Goal: Task Accomplishment & Management: Use online tool/utility

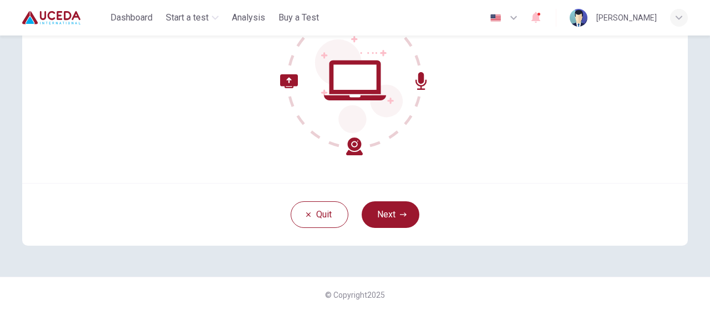
scroll to position [151, 0]
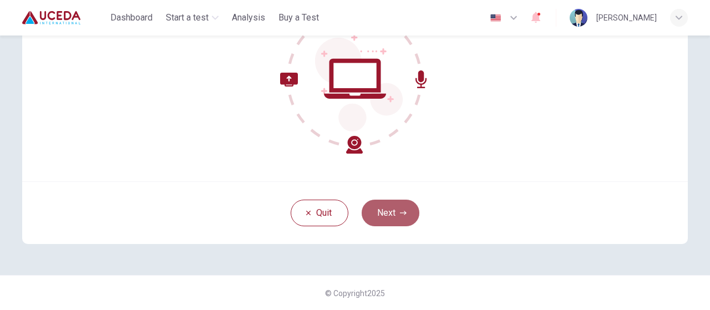
click at [396, 210] on button "Next" at bounding box center [390, 213] width 58 height 27
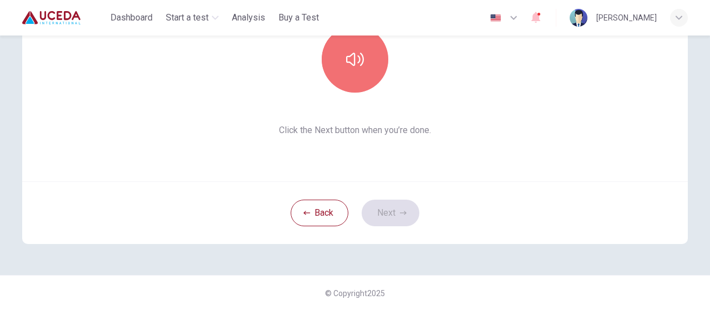
drag, startPoint x: 352, startPoint y: 83, endPoint x: 448, endPoint y: 147, distance: 115.5
click at [448, 147] on div "This section requires audio. Click the icon to make sure you can hear the tune …" at bounding box center [354, 48] width 665 height 266
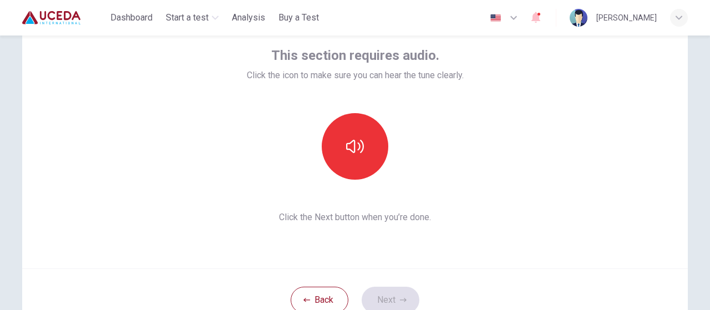
scroll to position [67, 0]
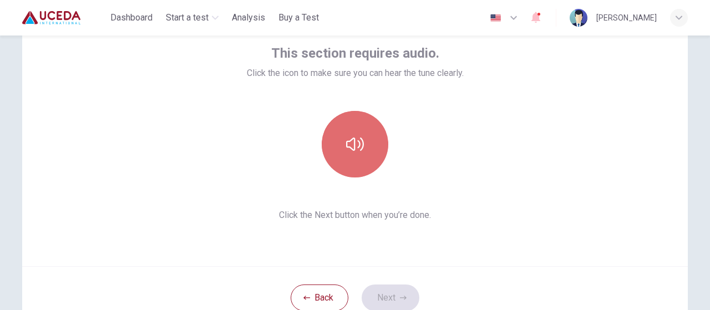
click at [358, 137] on icon "button" at bounding box center [355, 144] width 18 height 18
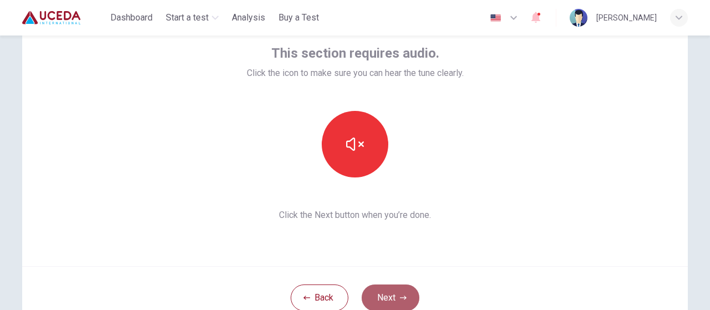
click at [388, 294] on button "Next" at bounding box center [390, 297] width 58 height 27
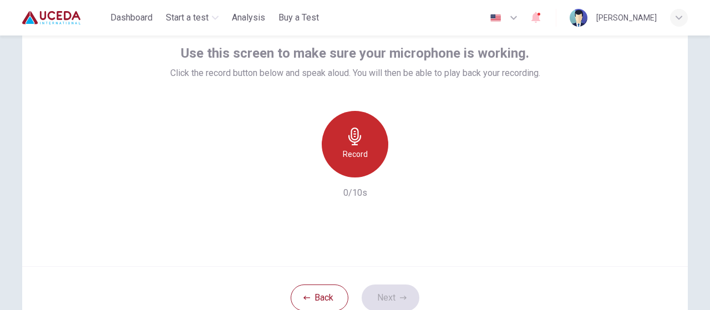
click at [359, 147] on h6 "Record" at bounding box center [355, 153] width 25 height 13
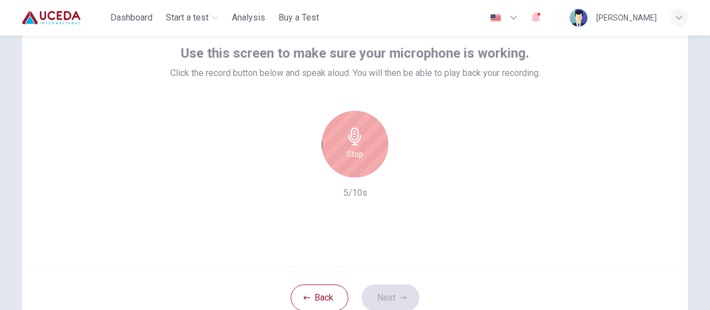
click at [358, 141] on icon "button" at bounding box center [355, 136] width 18 height 18
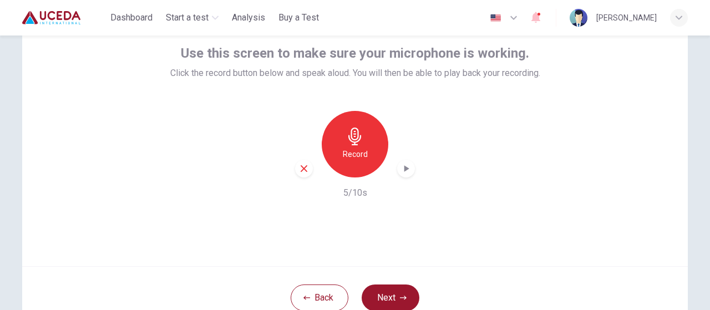
click at [400, 170] on icon "button" at bounding box center [405, 168] width 11 height 11
click at [300, 171] on icon "button" at bounding box center [303, 168] width 7 height 7
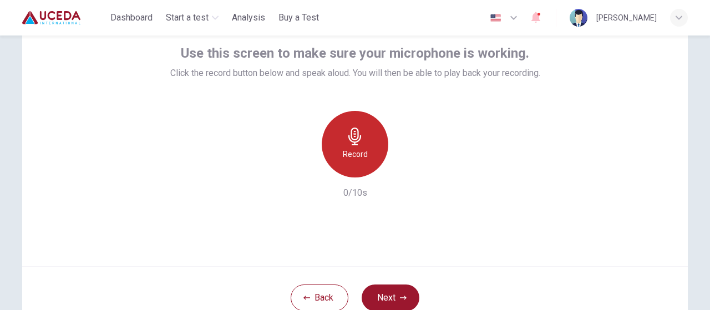
click at [351, 154] on h6 "Record" at bounding box center [355, 153] width 25 height 13
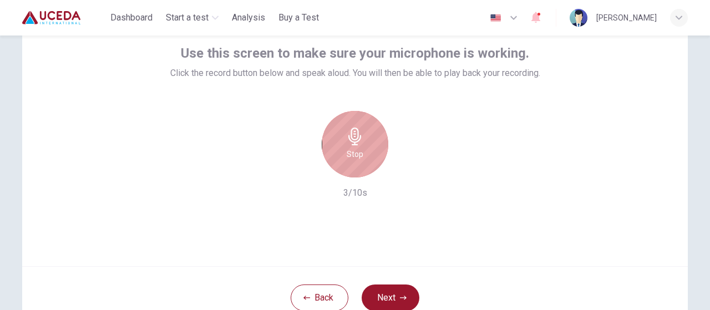
click at [351, 154] on h6 "Stop" at bounding box center [354, 153] width 17 height 13
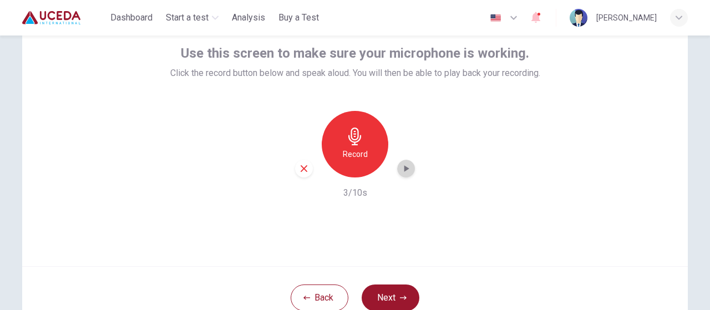
click at [401, 170] on icon "button" at bounding box center [405, 168] width 11 height 11
click at [383, 295] on button "Next" at bounding box center [390, 297] width 58 height 27
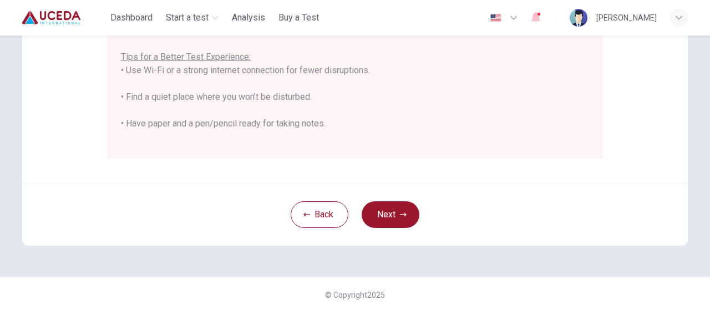
scroll to position [306, 0]
click at [395, 210] on button "Next" at bounding box center [390, 213] width 58 height 27
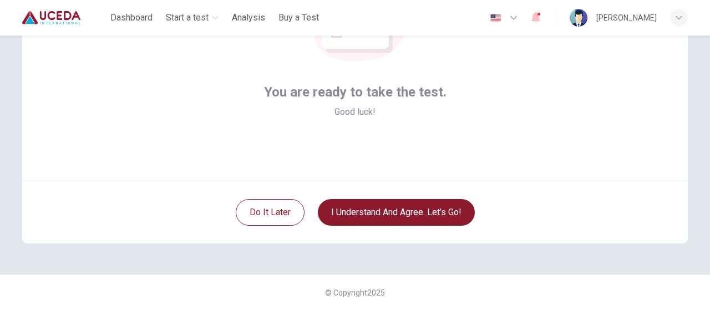
scroll to position [151, 0]
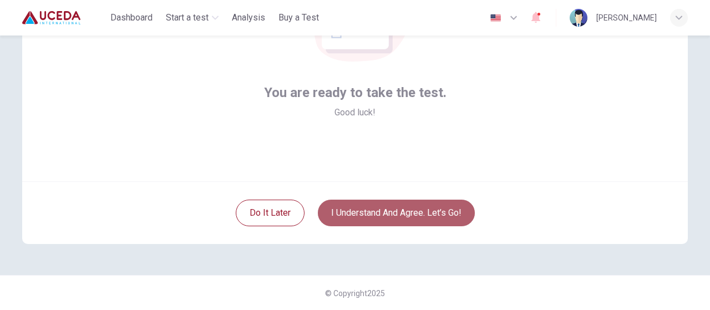
click at [402, 211] on button "I understand and agree. Let’s go!" at bounding box center [396, 213] width 157 height 27
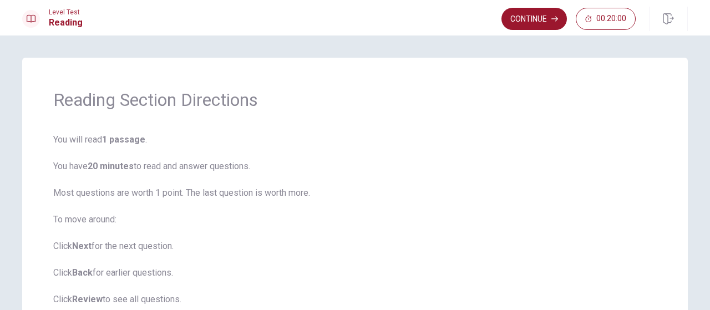
click at [447, 197] on span "You will read 1 passage . You have 20 minutes to read and answer questions. Mos…" at bounding box center [354, 259] width 603 height 253
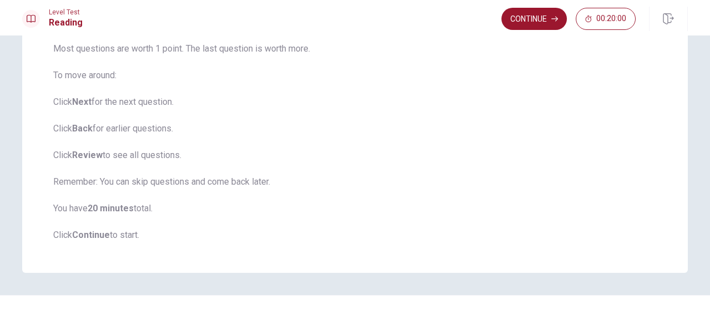
scroll to position [142, 0]
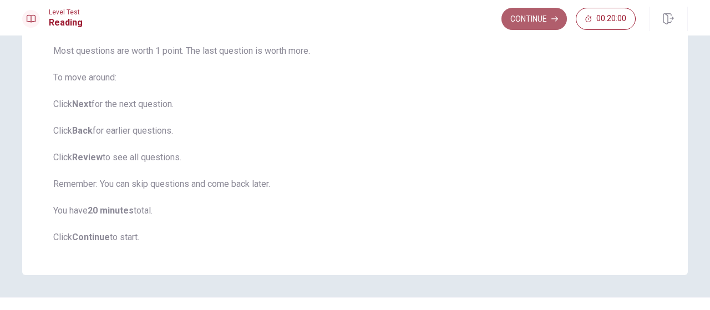
click at [532, 14] on button "Continue" at bounding box center [533, 19] width 65 height 22
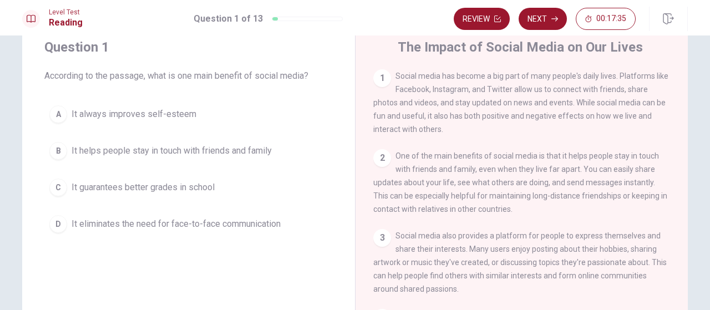
scroll to position [35, 0]
click at [57, 152] on div "B" at bounding box center [58, 153] width 18 height 18
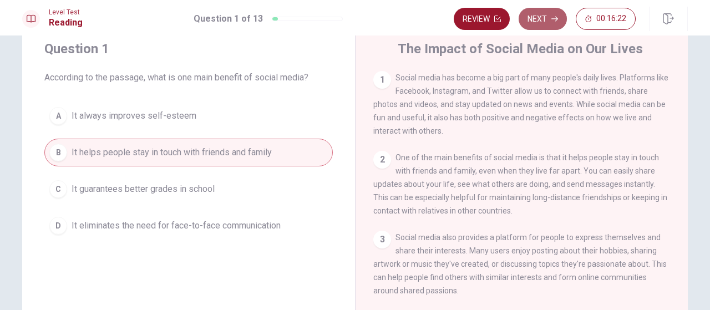
click at [545, 17] on button "Next" at bounding box center [542, 19] width 48 height 22
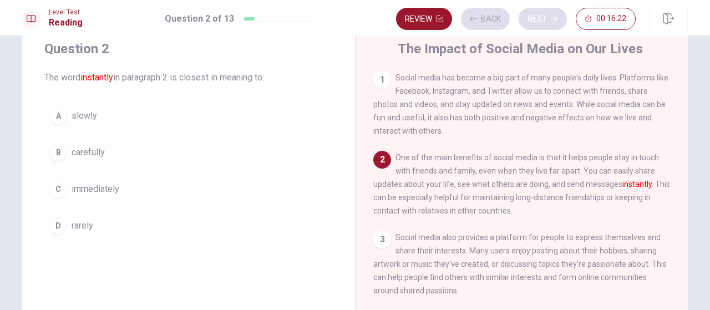
scroll to position [81, 0]
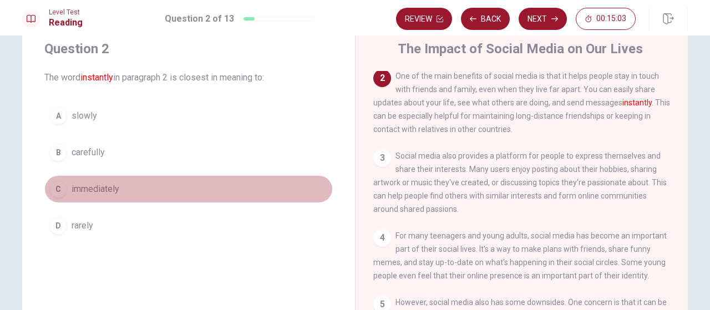
click at [54, 189] on div "C" at bounding box center [58, 189] width 18 height 18
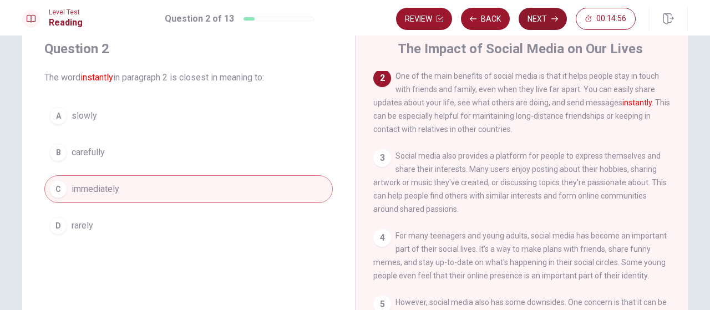
click at [541, 18] on button "Next" at bounding box center [542, 19] width 48 height 22
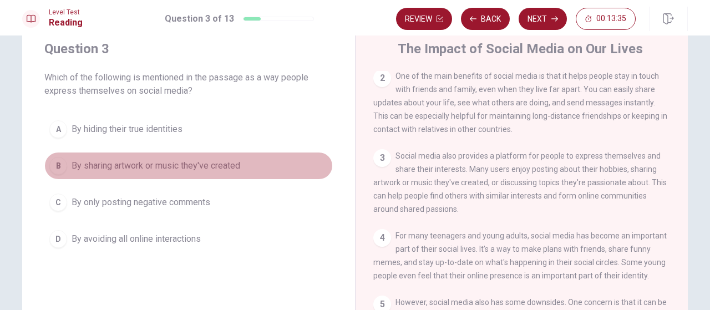
click at [54, 165] on div "B" at bounding box center [58, 166] width 18 height 18
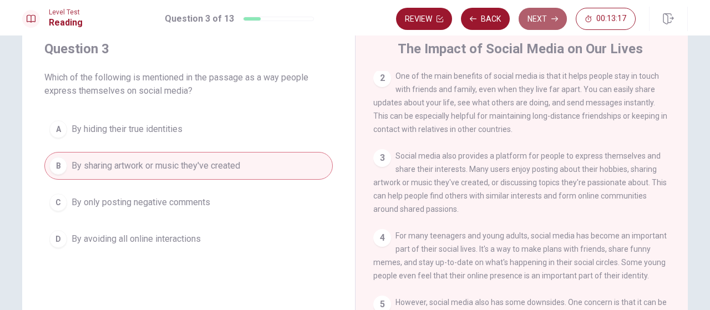
click at [553, 15] on button "Next" at bounding box center [542, 19] width 48 height 22
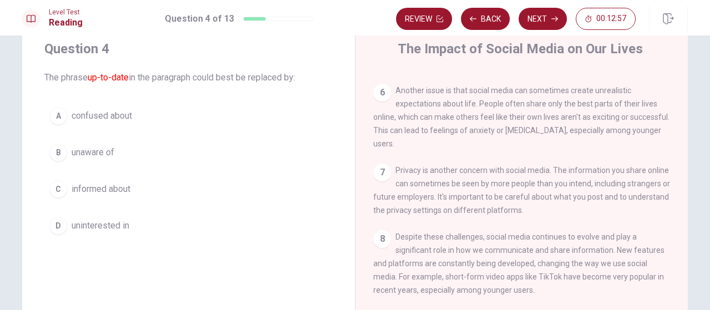
scroll to position [92, 0]
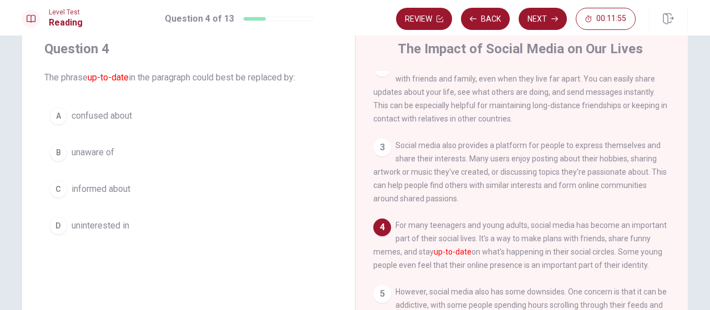
click at [59, 186] on div "C" at bounding box center [58, 189] width 18 height 18
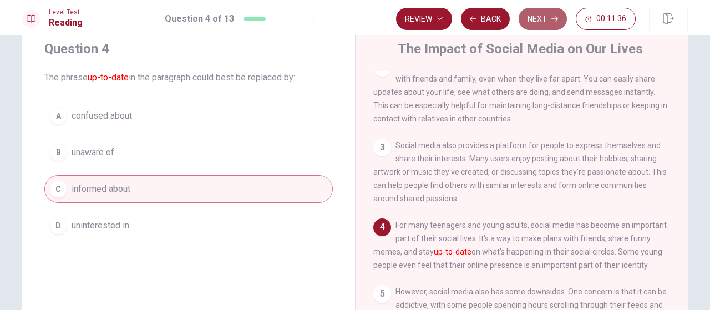
click at [540, 14] on button "Next" at bounding box center [542, 19] width 48 height 22
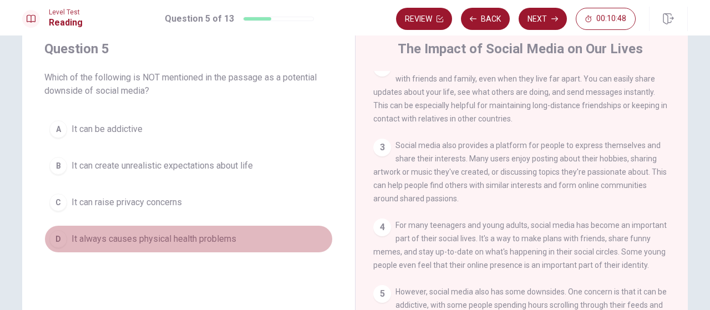
click at [57, 240] on div "D" at bounding box center [58, 239] width 18 height 18
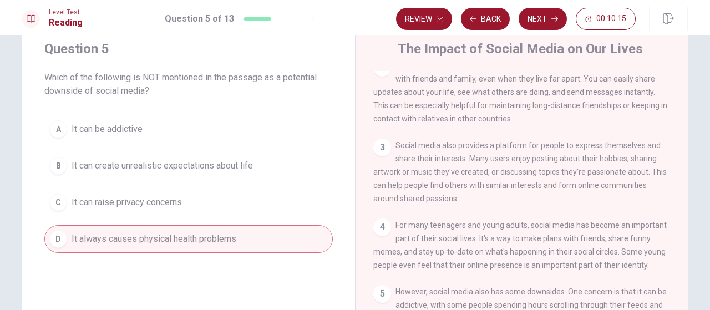
scroll to position [371, 0]
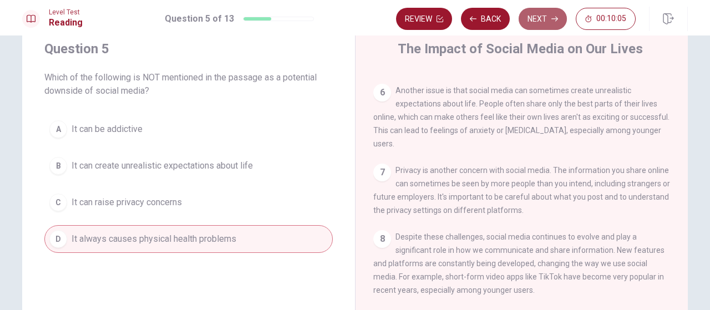
click at [548, 19] on button "Next" at bounding box center [542, 19] width 48 height 22
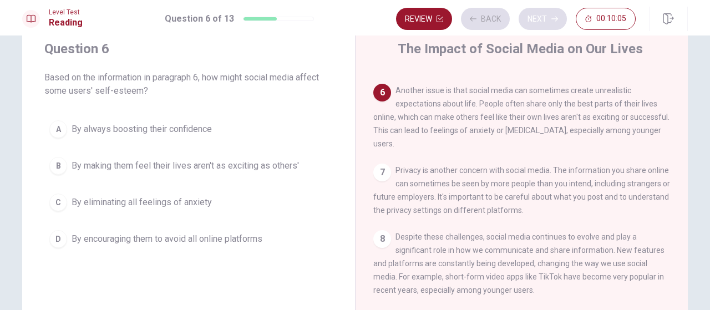
scroll to position [375, 0]
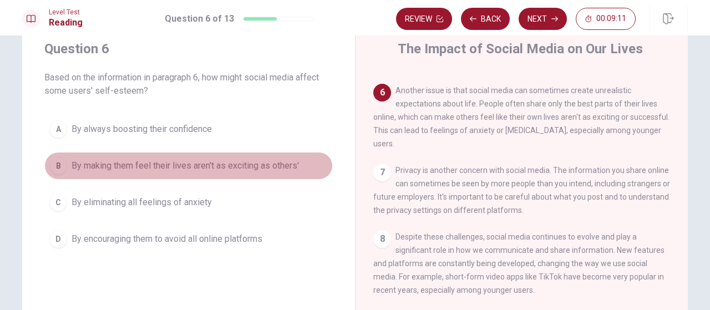
click at [52, 161] on div "B" at bounding box center [58, 166] width 18 height 18
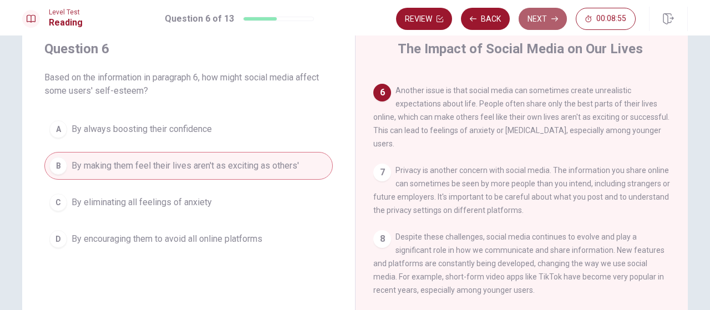
click at [540, 14] on button "Next" at bounding box center [542, 19] width 48 height 22
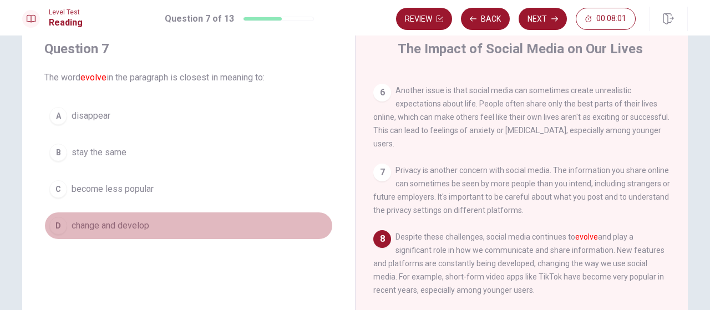
click at [60, 223] on div "D" at bounding box center [58, 226] width 18 height 18
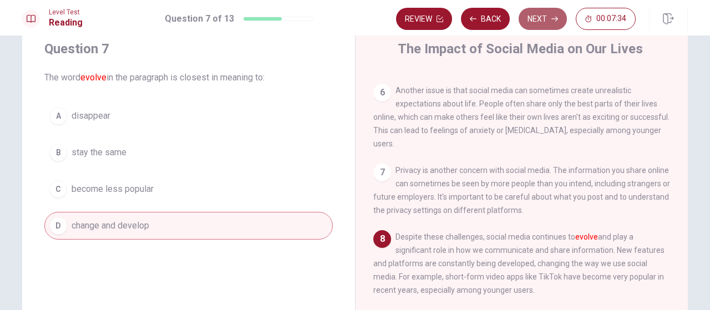
click at [545, 17] on button "Next" at bounding box center [542, 19] width 48 height 22
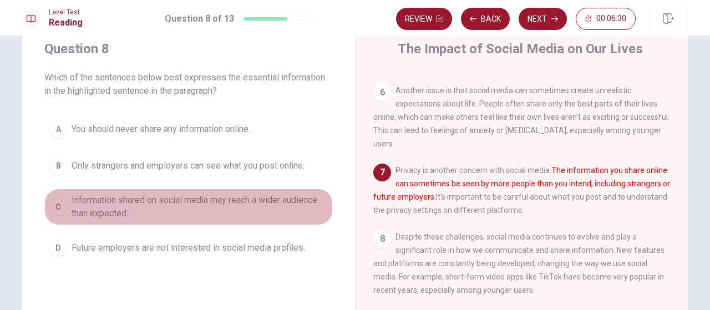
click at [57, 204] on div "C" at bounding box center [58, 207] width 18 height 18
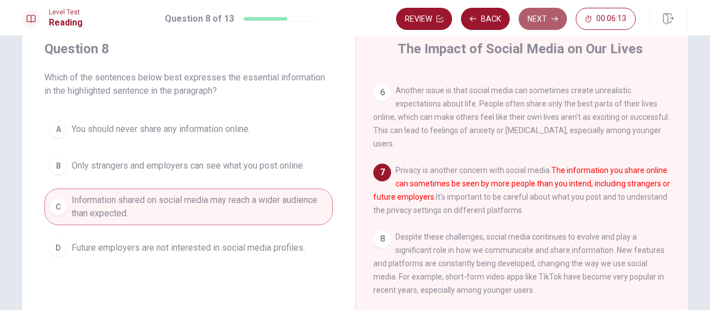
click at [544, 19] on button "Next" at bounding box center [542, 19] width 48 height 22
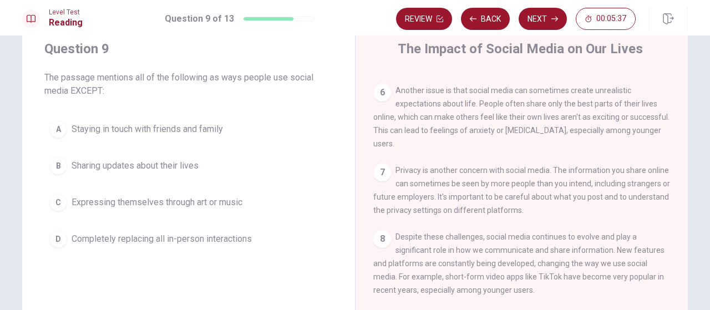
click at [326, 190] on div "A Staying in touch with friends and family B Sharing updates about their lives …" at bounding box center [188, 183] width 288 height 137
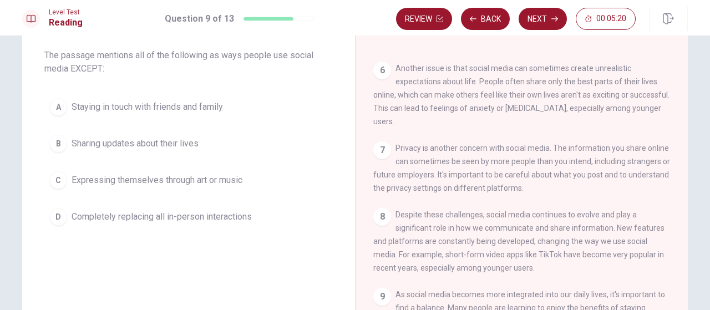
scroll to position [35, 0]
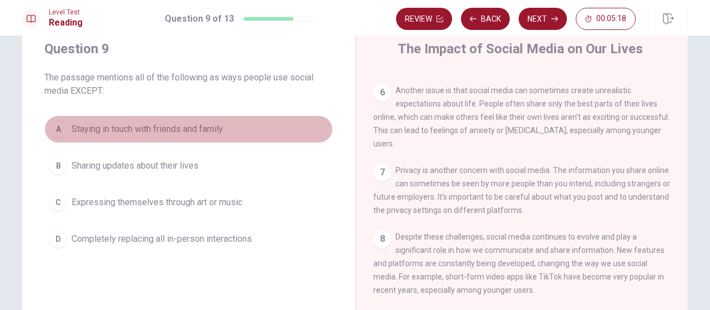
click at [53, 130] on div "A" at bounding box center [58, 129] width 18 height 18
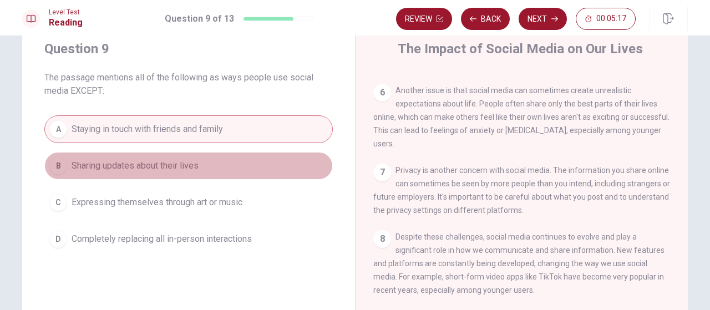
click at [55, 164] on div "B" at bounding box center [58, 166] width 18 height 18
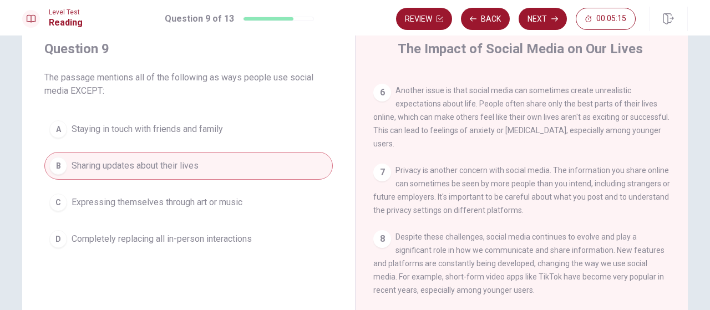
click at [55, 198] on div "C" at bounding box center [58, 202] width 18 height 18
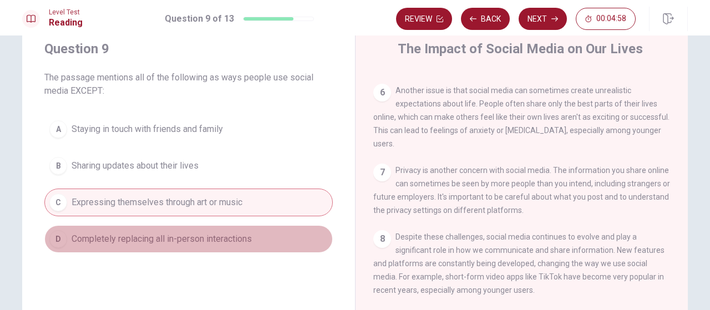
click at [55, 237] on div "D" at bounding box center [58, 239] width 18 height 18
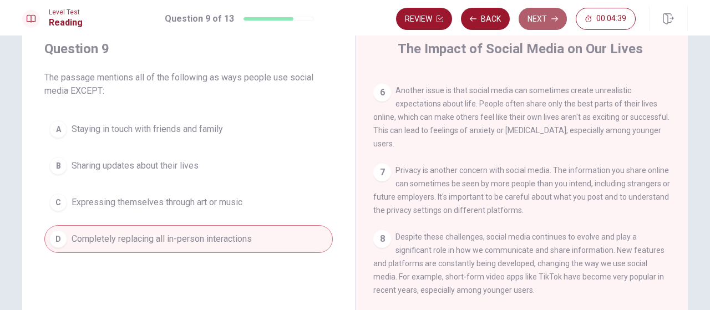
click at [544, 17] on button "Next" at bounding box center [542, 19] width 48 height 22
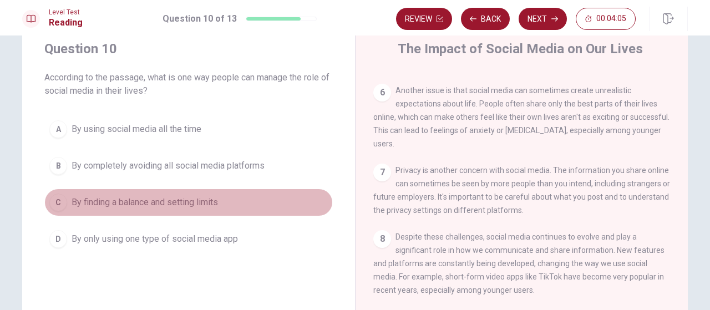
click at [54, 202] on div "C" at bounding box center [58, 202] width 18 height 18
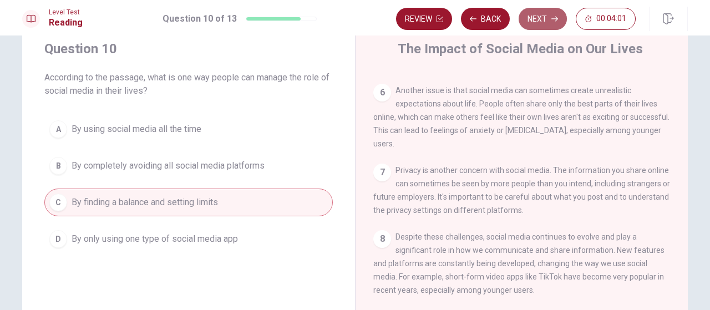
click at [543, 15] on button "Next" at bounding box center [542, 19] width 48 height 22
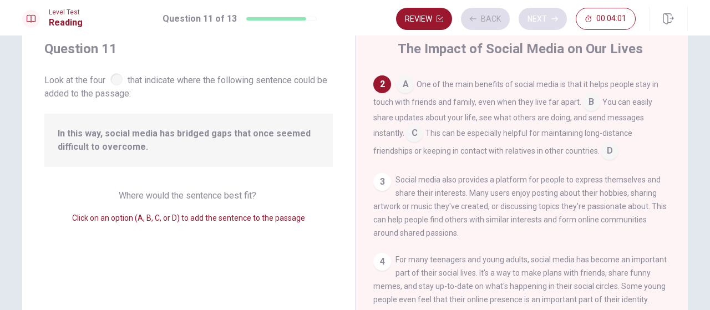
scroll to position [81, 0]
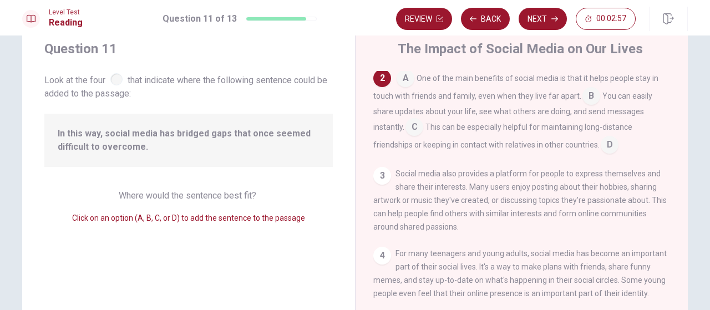
click at [416, 129] on input at bounding box center [414, 128] width 18 height 18
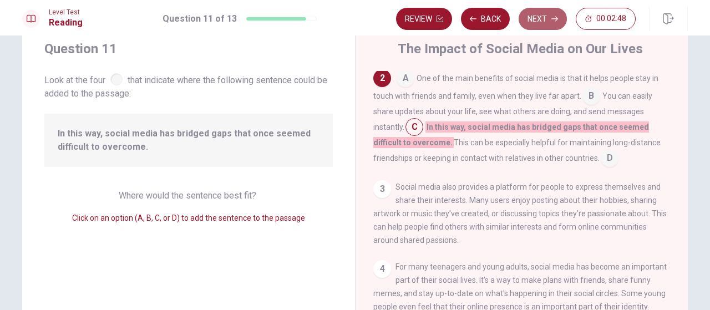
click at [542, 17] on button "Next" at bounding box center [542, 19] width 48 height 22
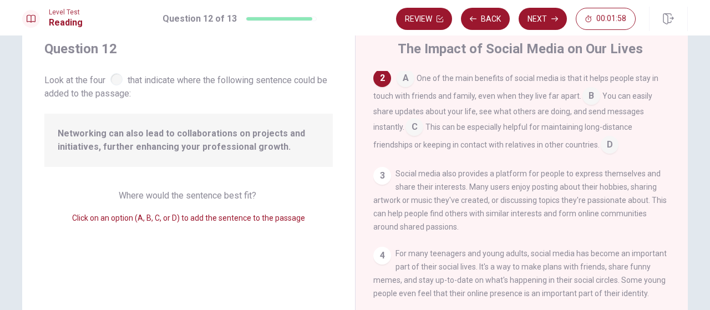
click at [414, 129] on input at bounding box center [414, 128] width 18 height 18
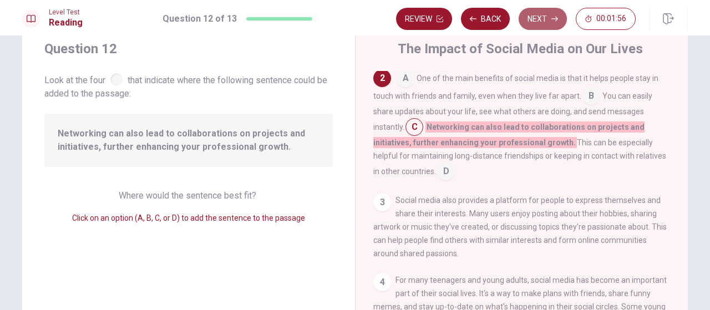
click at [554, 12] on button "Next" at bounding box center [542, 19] width 48 height 22
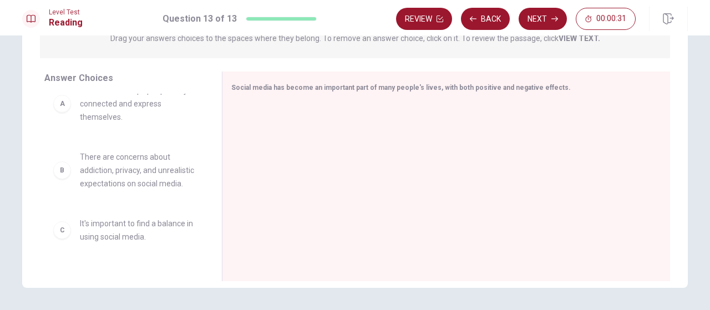
scroll to position [0, 0]
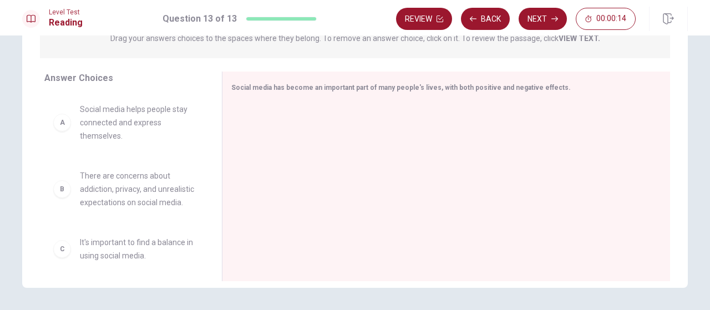
click at [63, 127] on div "A" at bounding box center [62, 123] width 18 height 18
click at [58, 130] on div "A" at bounding box center [62, 123] width 18 height 18
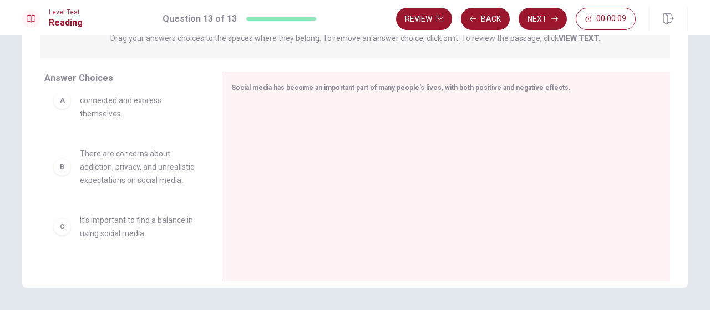
click at [62, 103] on div "A" at bounding box center [62, 100] width 18 height 18
click at [309, 157] on div at bounding box center [441, 177] width 421 height 149
click at [62, 103] on div "A" at bounding box center [62, 100] width 18 height 18
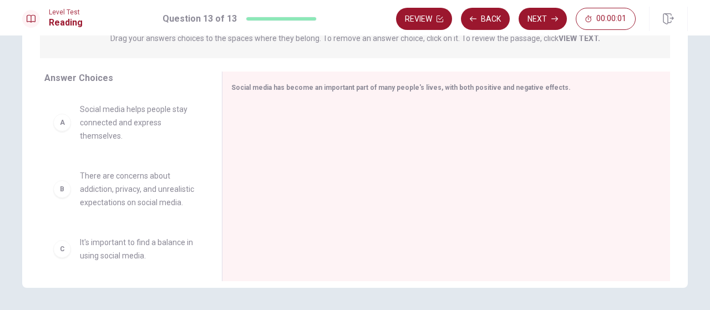
click at [89, 131] on span "Social media helps people stay connected and express themselves." at bounding box center [137, 123] width 115 height 40
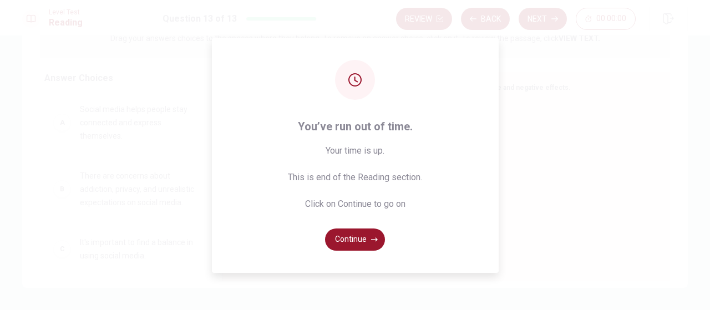
click at [89, 131] on div "You’ve run out of time. Your time is up. This is end of the Reading section. Cl…" at bounding box center [355, 155] width 710 height 310
click at [342, 237] on button "Continue" at bounding box center [355, 239] width 60 height 22
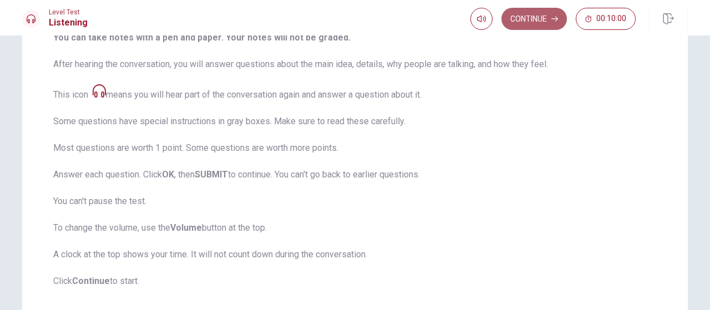
click at [534, 17] on button "Continue" at bounding box center [533, 19] width 65 height 22
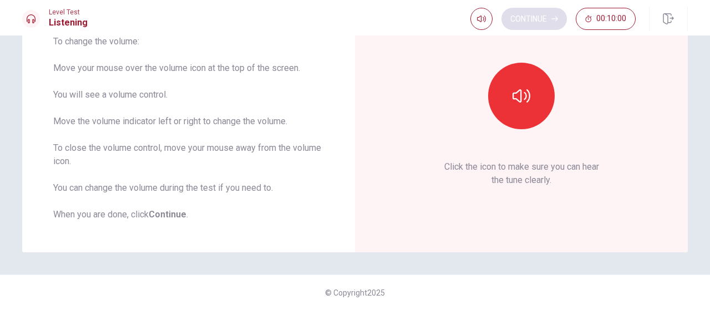
scroll to position [104, 0]
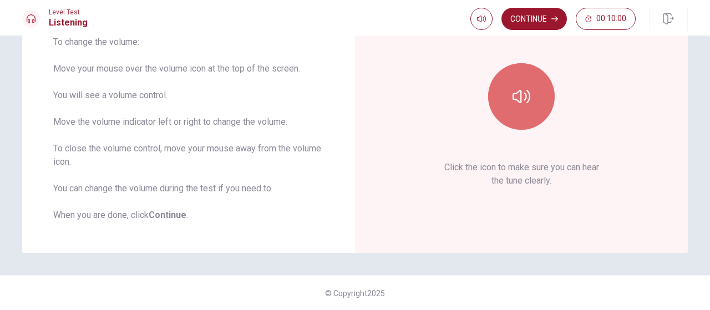
click at [526, 86] on button "button" at bounding box center [521, 96] width 67 height 67
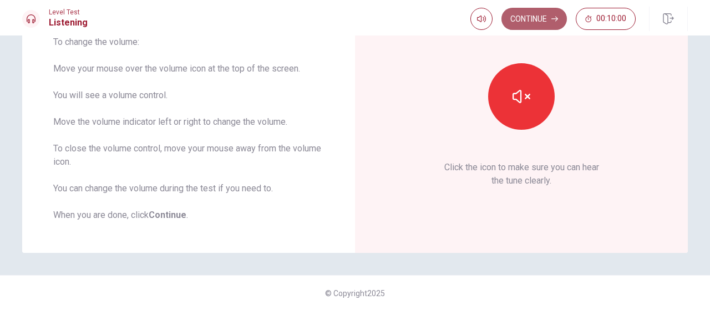
click at [548, 11] on button "Continue" at bounding box center [533, 19] width 65 height 22
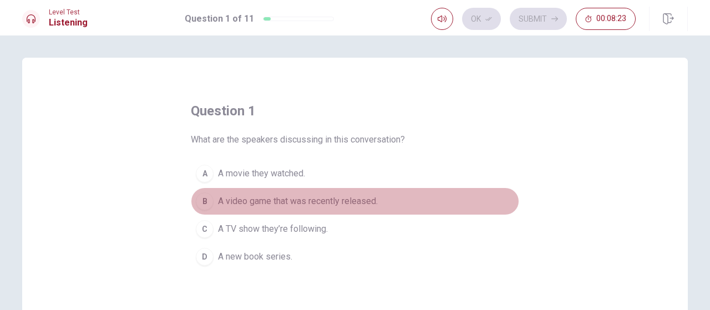
click at [201, 200] on div "B" at bounding box center [205, 201] width 18 height 18
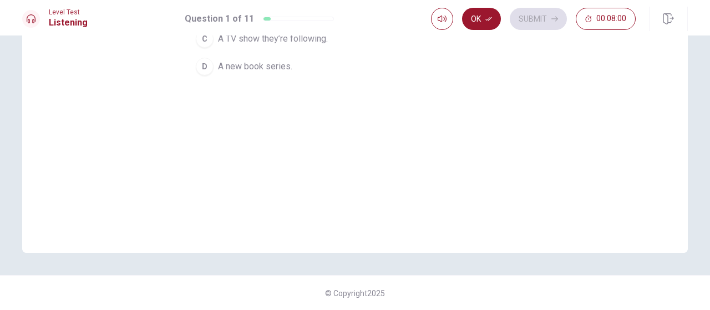
scroll to position [191, 0]
click at [489, 13] on button "Ok" at bounding box center [481, 19] width 39 height 22
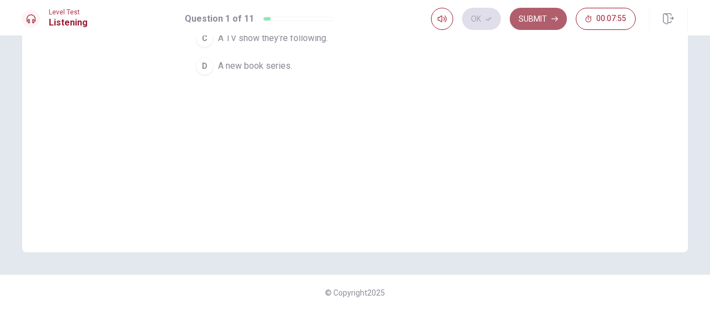
click at [529, 16] on button "Submit" at bounding box center [537, 19] width 57 height 22
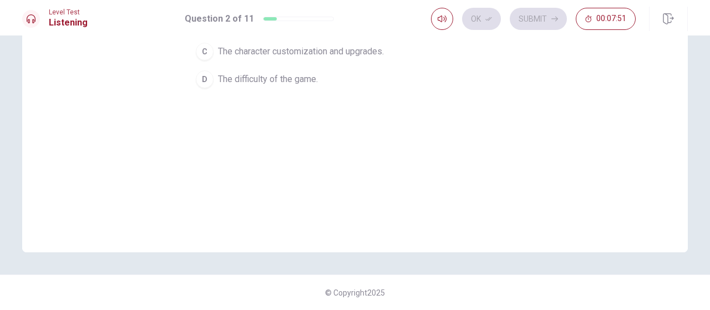
scroll to position [0, 0]
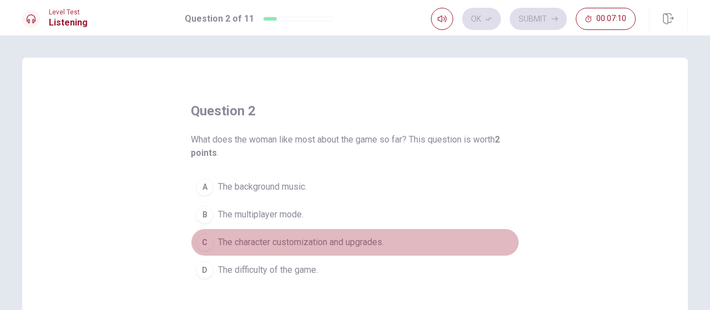
click at [201, 237] on div "C" at bounding box center [205, 242] width 18 height 18
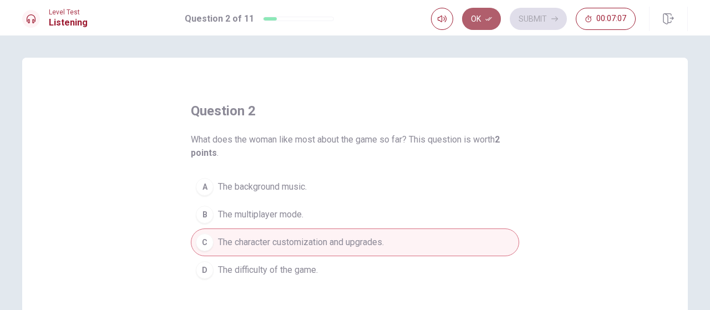
click at [489, 9] on button "Ok" at bounding box center [481, 19] width 39 height 22
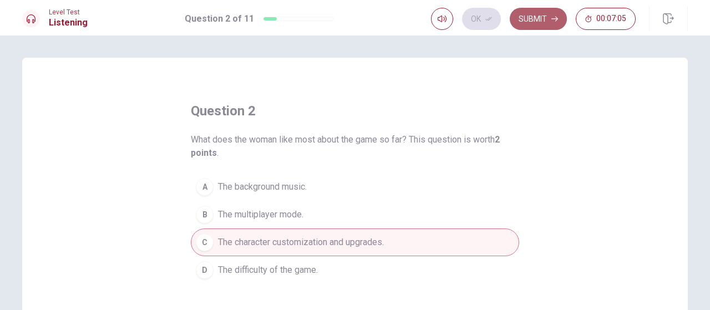
click at [533, 15] on button "Submit" at bounding box center [537, 19] width 57 height 22
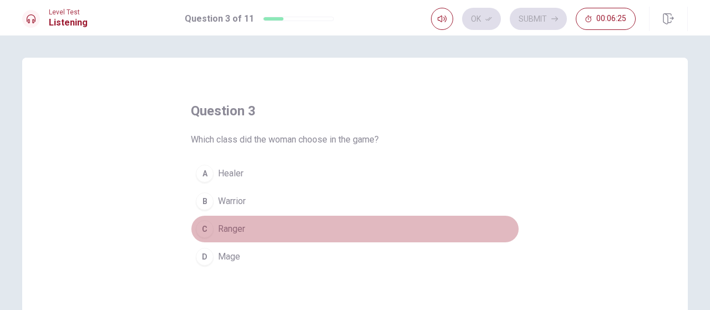
click at [201, 229] on div "C" at bounding box center [205, 229] width 18 height 18
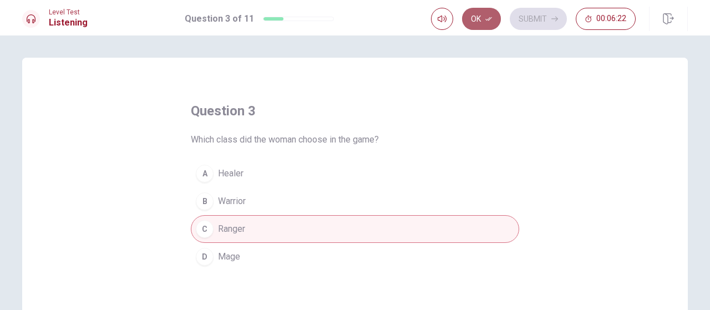
click at [487, 14] on button "Ok" at bounding box center [481, 19] width 39 height 22
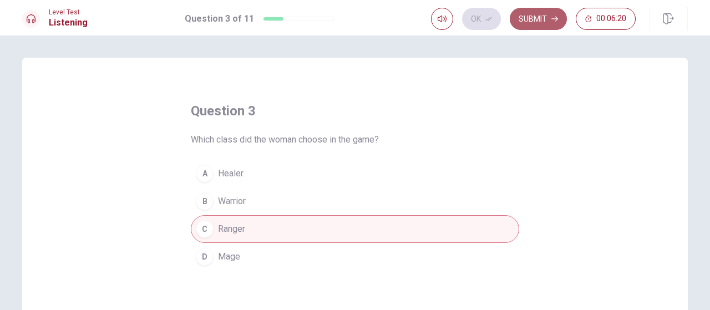
click at [526, 21] on button "Submit" at bounding box center [537, 19] width 57 height 22
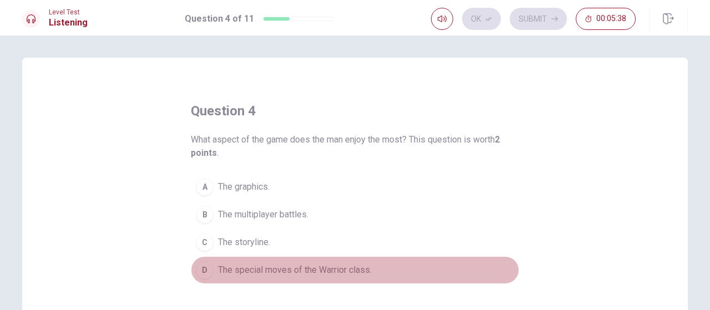
click at [202, 271] on div "D" at bounding box center [205, 270] width 18 height 18
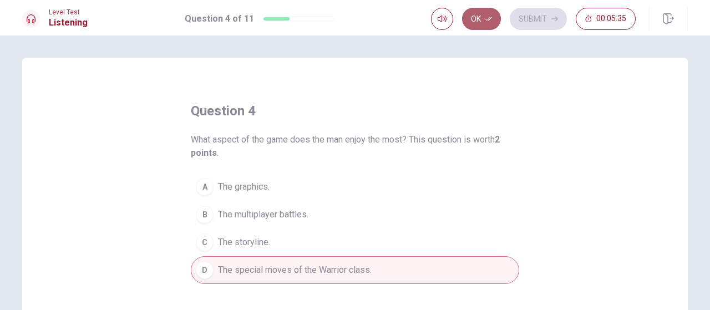
click at [489, 17] on icon "button" at bounding box center [488, 19] width 7 height 7
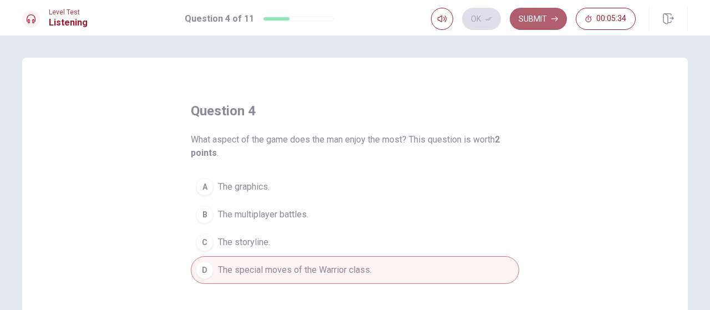
click at [526, 16] on button "Submit" at bounding box center [537, 19] width 57 height 22
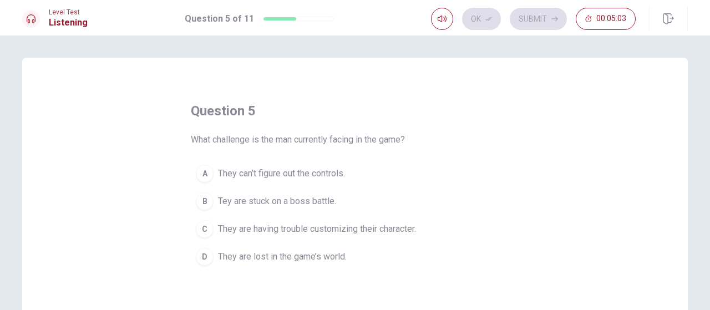
click at [200, 205] on div "B" at bounding box center [205, 201] width 18 height 18
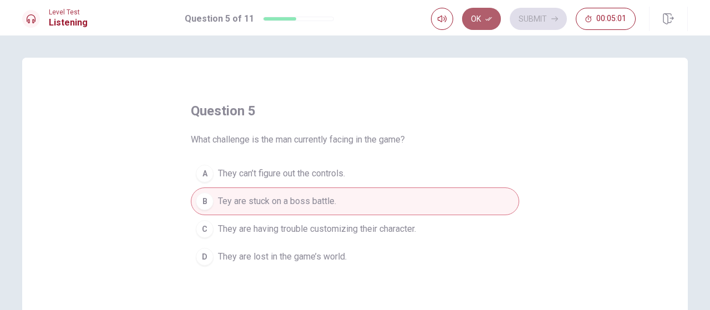
click at [488, 14] on button "Ok" at bounding box center [481, 19] width 39 height 22
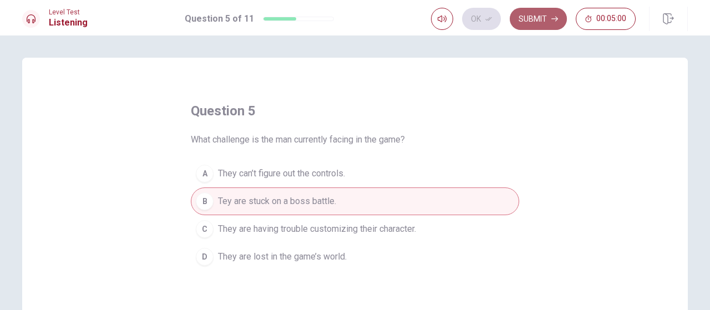
click at [532, 20] on button "Submit" at bounding box center [537, 19] width 57 height 22
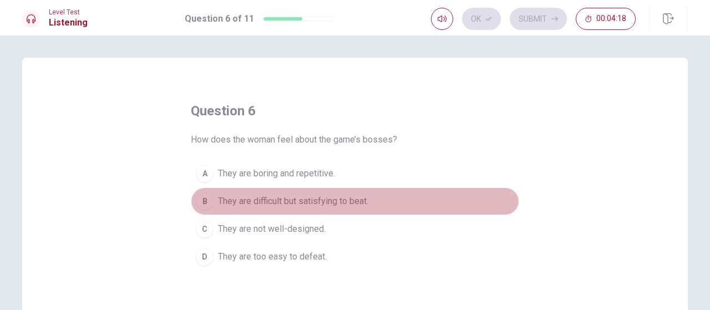
click at [200, 196] on div "B" at bounding box center [205, 201] width 18 height 18
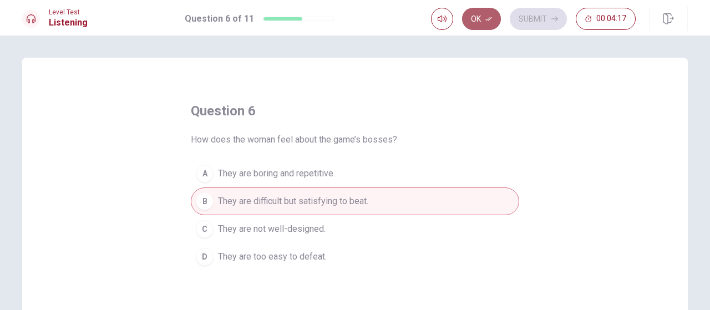
click at [487, 16] on icon "button" at bounding box center [488, 19] width 7 height 7
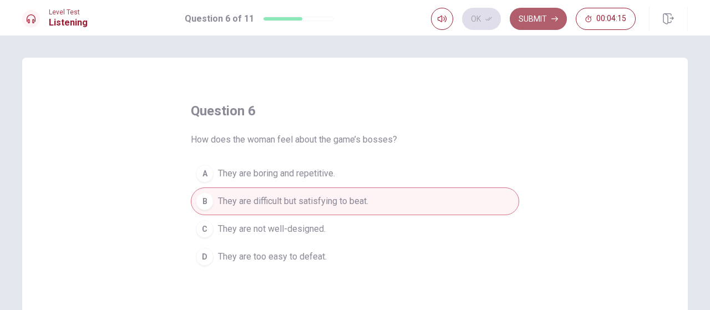
click at [543, 16] on button "Submit" at bounding box center [537, 19] width 57 height 22
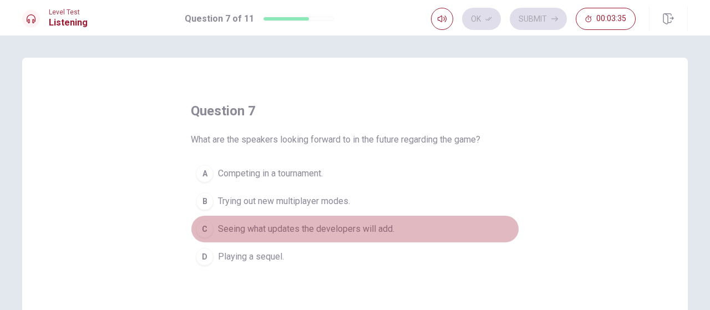
click at [204, 227] on div "C" at bounding box center [205, 229] width 18 height 18
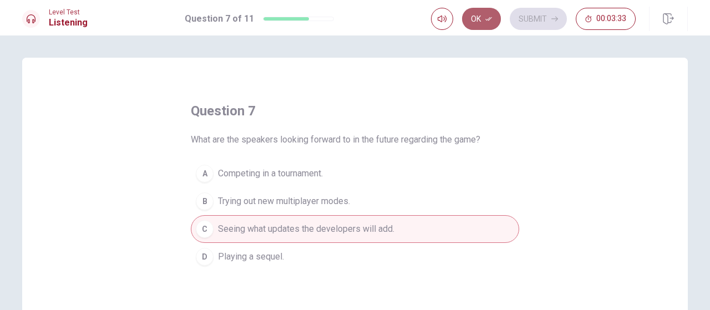
click at [482, 16] on button "Ok" at bounding box center [481, 19] width 39 height 22
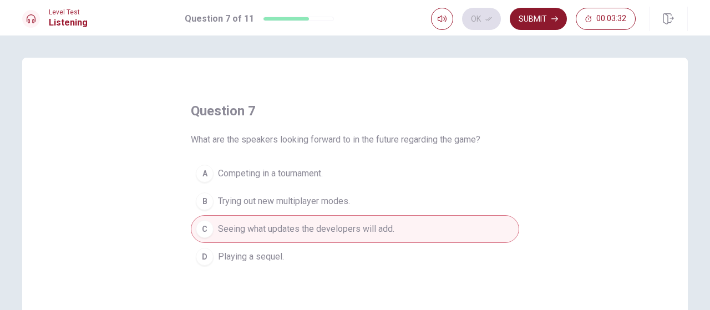
click at [528, 15] on button "Submit" at bounding box center [537, 19] width 57 height 22
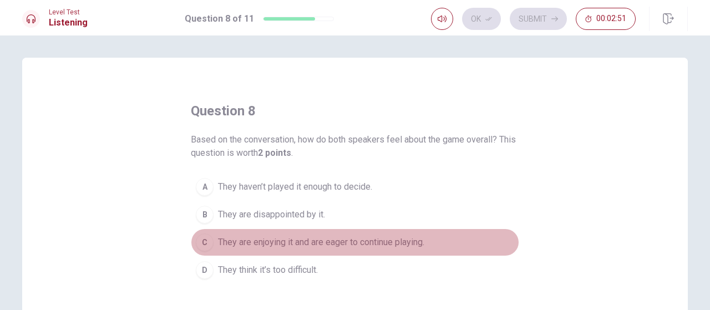
click at [200, 241] on div "C" at bounding box center [205, 242] width 18 height 18
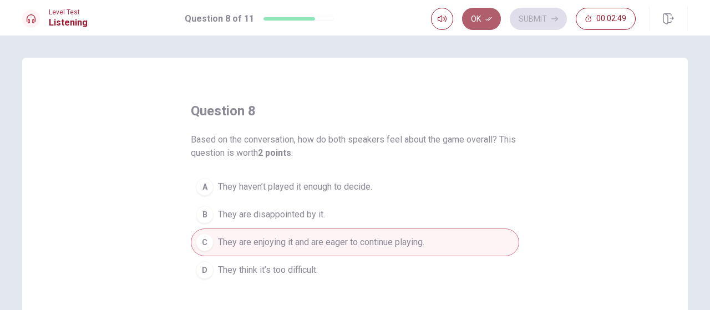
click at [493, 17] on button "Ok" at bounding box center [481, 19] width 39 height 22
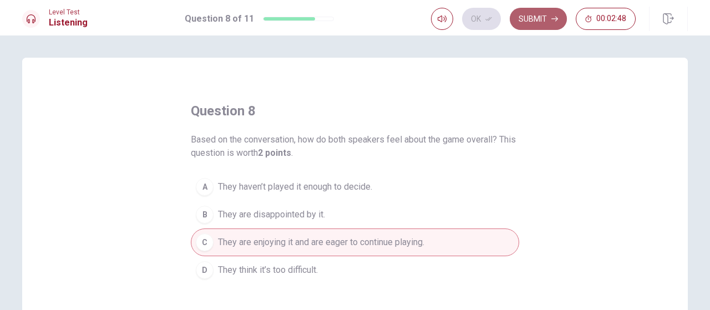
click at [537, 21] on button "Submit" at bounding box center [537, 19] width 57 height 22
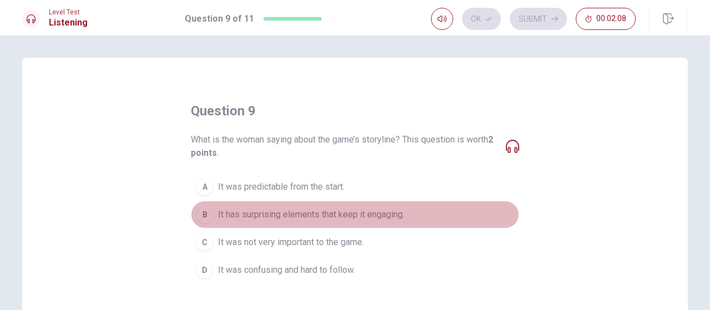
click at [202, 212] on div "B" at bounding box center [205, 215] width 18 height 18
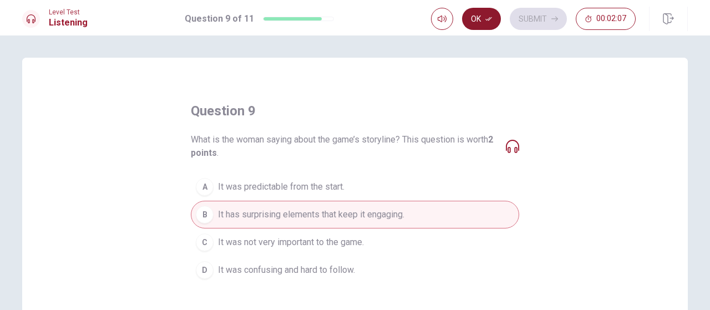
click at [489, 18] on icon "button" at bounding box center [488, 19] width 7 height 7
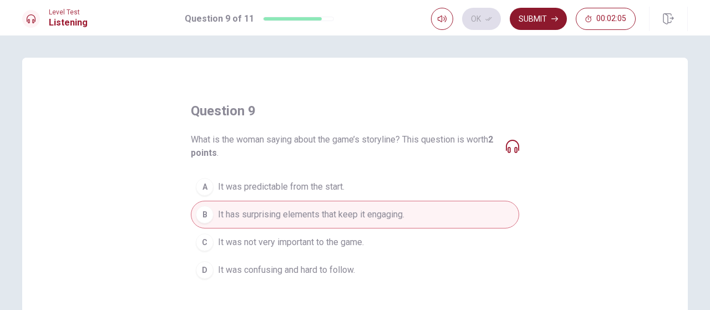
click at [526, 16] on button "Submit" at bounding box center [537, 19] width 57 height 22
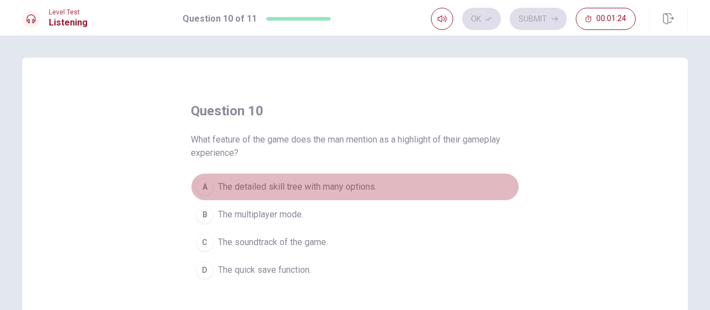
click at [202, 187] on div "A" at bounding box center [205, 187] width 18 height 18
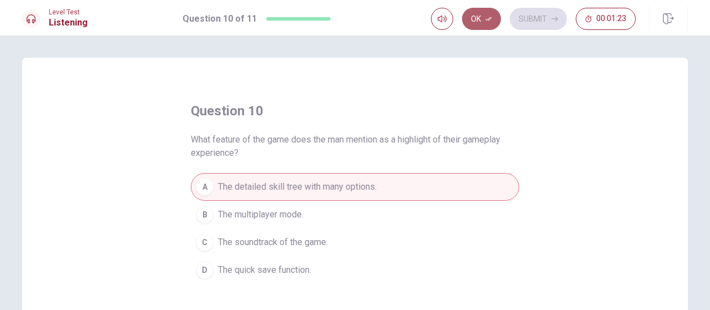
click at [482, 16] on button "Ok" at bounding box center [481, 19] width 39 height 22
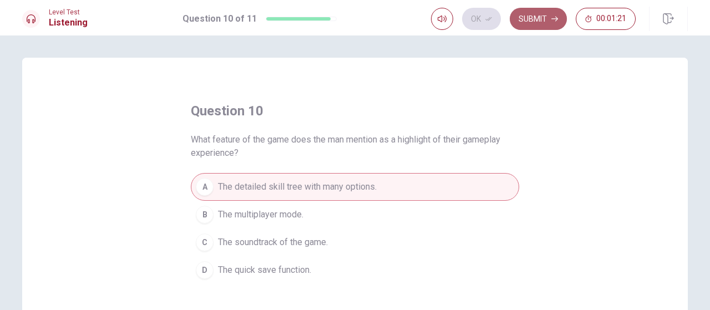
click at [552, 16] on icon "button" at bounding box center [554, 19] width 7 height 7
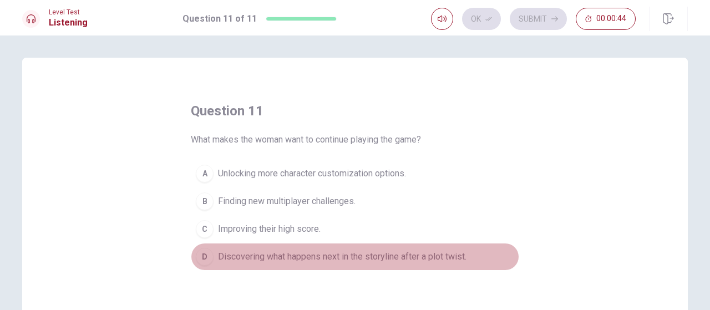
click at [203, 256] on div "D" at bounding box center [205, 257] width 18 height 18
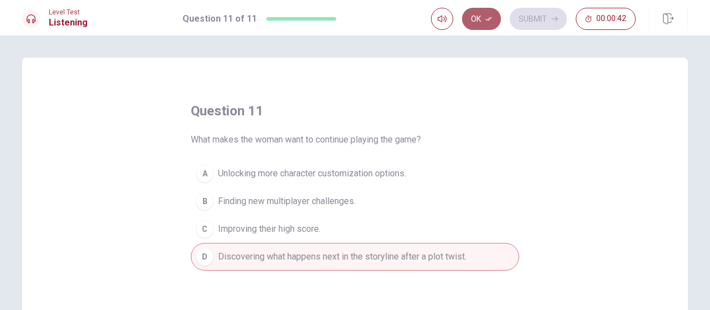
click at [481, 14] on button "Ok" at bounding box center [481, 19] width 39 height 22
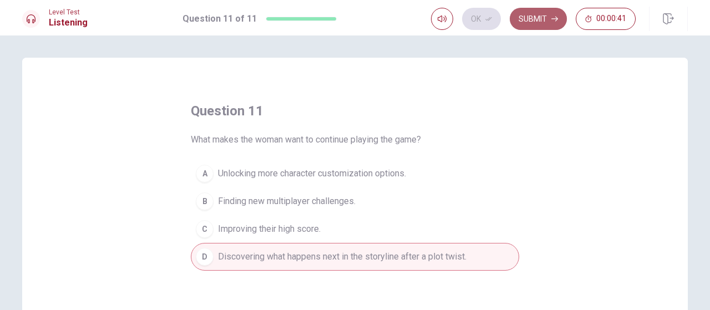
click at [528, 19] on button "Submit" at bounding box center [537, 19] width 57 height 22
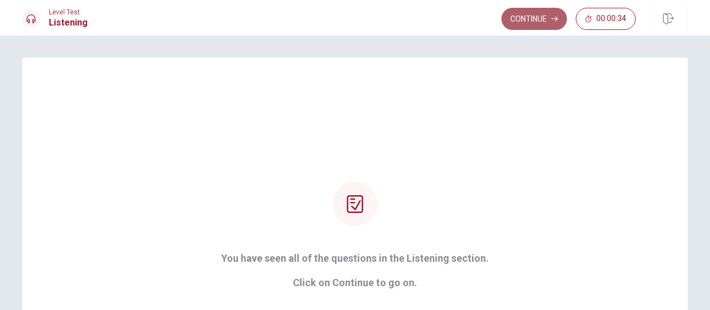
click at [545, 18] on button "Continue" at bounding box center [533, 19] width 65 height 22
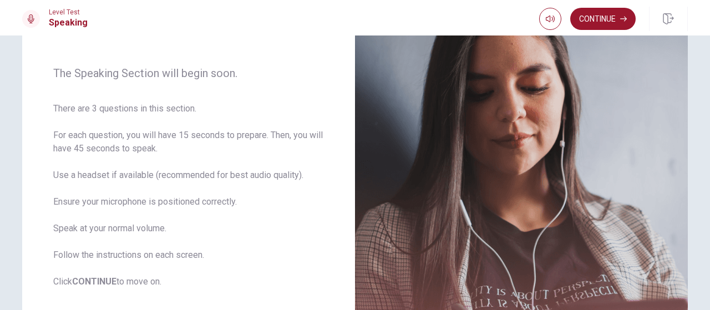
scroll to position [133, 0]
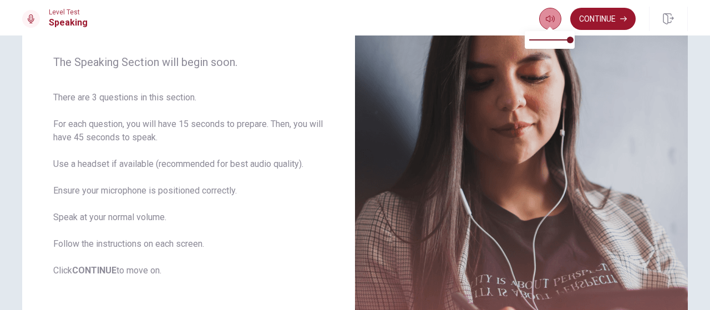
click at [547, 16] on icon "button" at bounding box center [549, 18] width 9 height 9
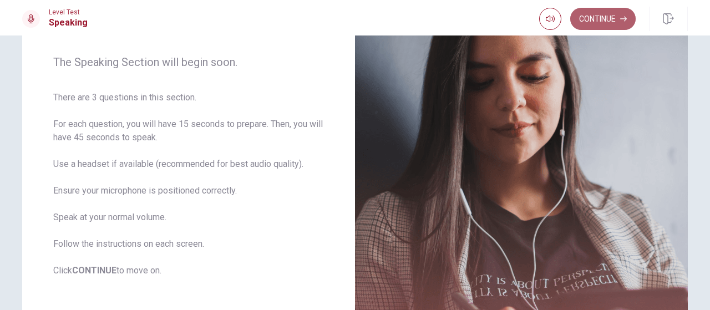
click at [601, 19] on button "Continue" at bounding box center [602, 19] width 65 height 22
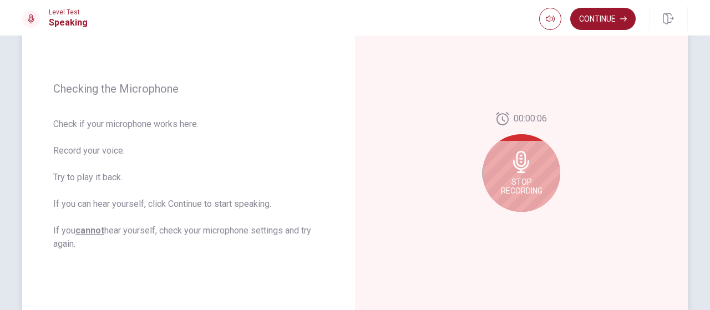
click at [523, 156] on icon at bounding box center [521, 162] width 22 height 22
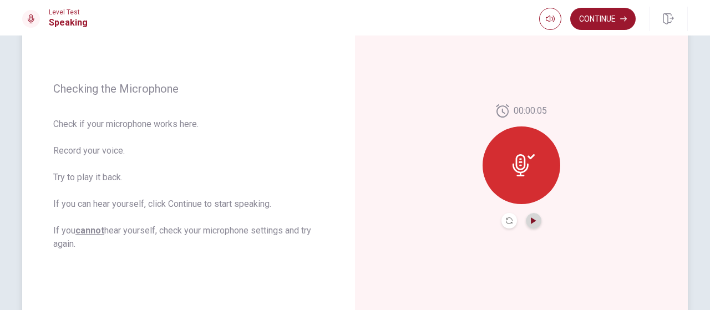
click at [531, 219] on icon "Play Audio" at bounding box center [533, 220] width 5 height 7
click at [506, 221] on icon "Record Again" at bounding box center [509, 220] width 7 height 7
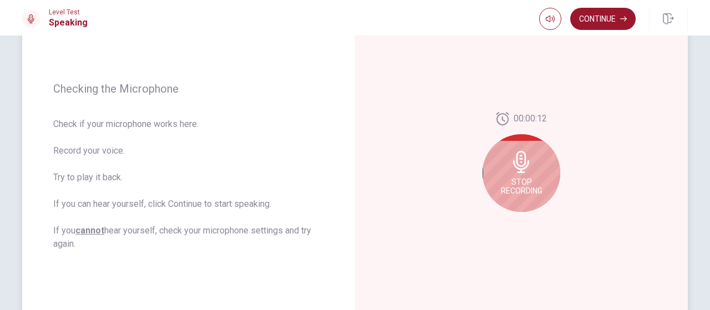
click at [529, 172] on icon at bounding box center [521, 162] width 22 height 22
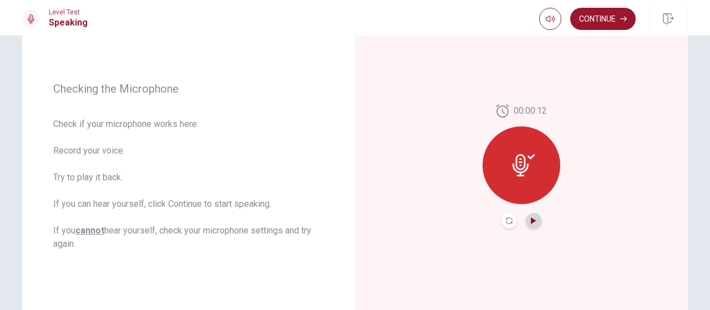
click at [531, 223] on icon "Play Audio" at bounding box center [533, 220] width 5 height 7
click at [605, 19] on button "Continue" at bounding box center [602, 19] width 65 height 22
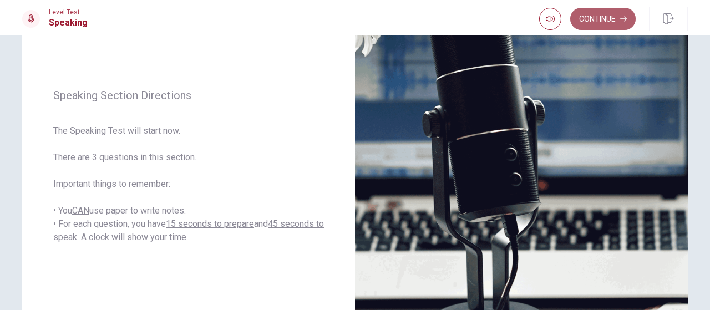
click at [619, 16] on button "Continue" at bounding box center [602, 19] width 65 height 22
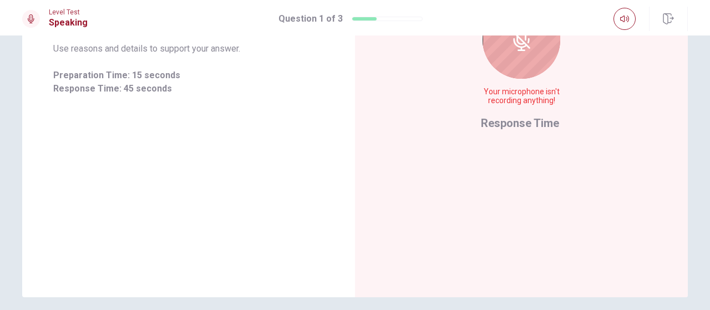
scroll to position [4, 0]
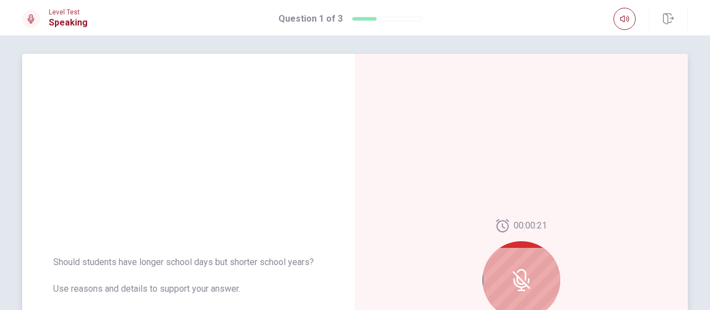
click at [519, 277] on icon at bounding box center [521, 280] width 22 height 22
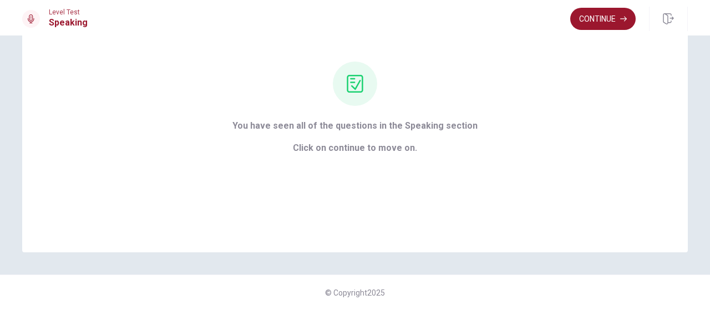
scroll to position [93, 0]
click at [613, 21] on button "Continue" at bounding box center [602, 19] width 65 height 22
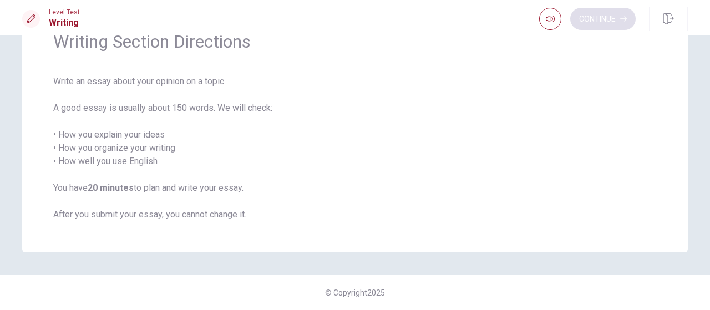
scroll to position [58, 0]
click at [594, 19] on button "Continue" at bounding box center [602, 19] width 65 height 22
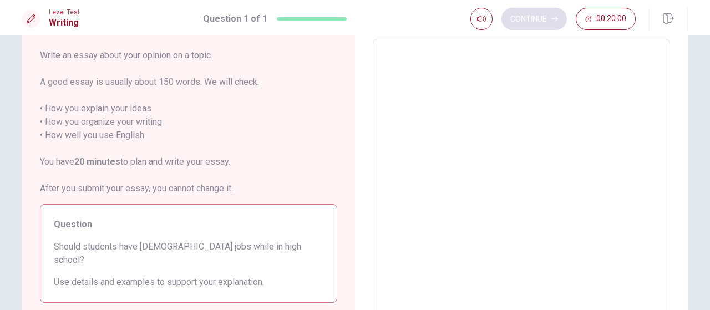
scroll to position [115, 0]
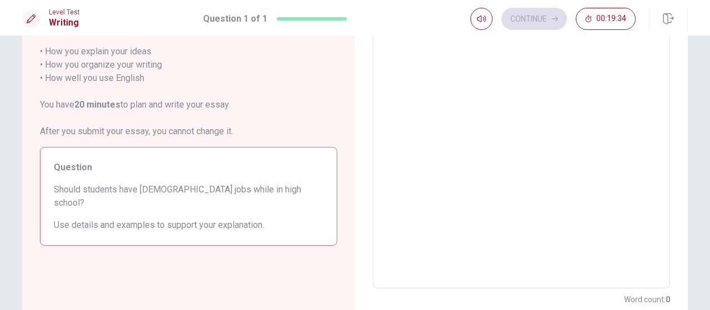
click at [451, 93] on textarea at bounding box center [521, 135] width 282 height 288
click at [514, 53] on textarea at bounding box center [521, 135] width 282 height 288
click at [513, 124] on textarea at bounding box center [521, 135] width 282 height 288
click at [416, 76] on textarea at bounding box center [521, 135] width 282 height 288
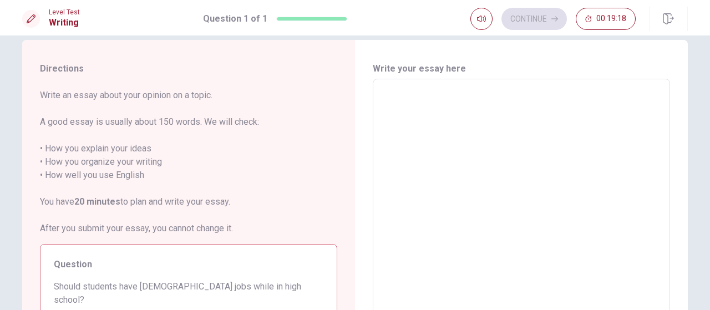
scroll to position [0, 0]
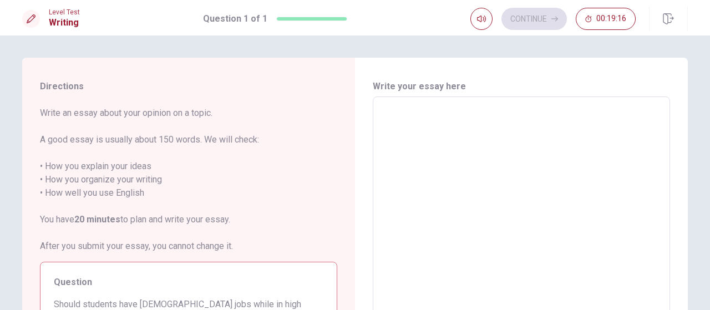
click at [395, 119] on textarea at bounding box center [521, 250] width 282 height 288
type textarea "I"
type textarea "x"
type textarea "I"
type textarea "x"
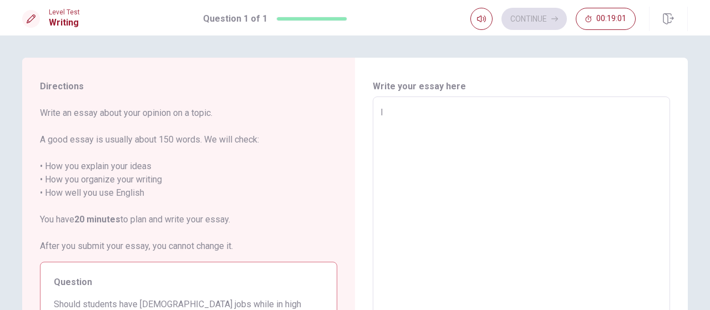
type textarea "I b"
type textarea "x"
type textarea "I be"
type textarea "x"
type textarea "I bel"
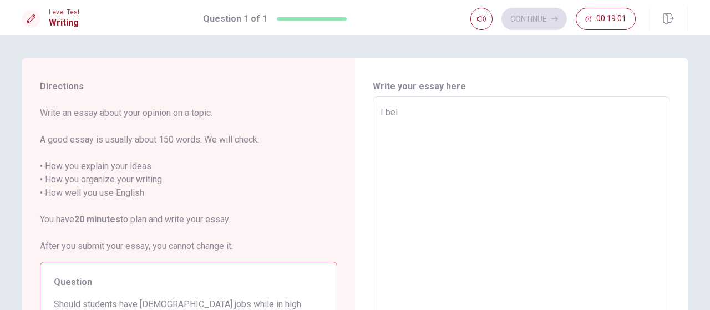
type textarea "x"
type textarea "I beli"
type textarea "x"
type textarea "I beliv"
type textarea "x"
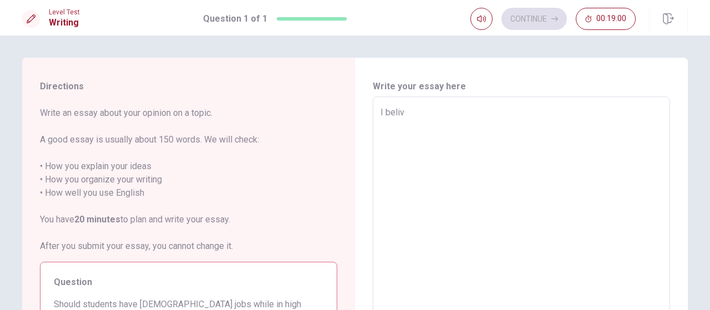
type textarea "I belive"
type textarea "x"
type textarea "I belive"
type textarea "x"
type textarea "I belive s"
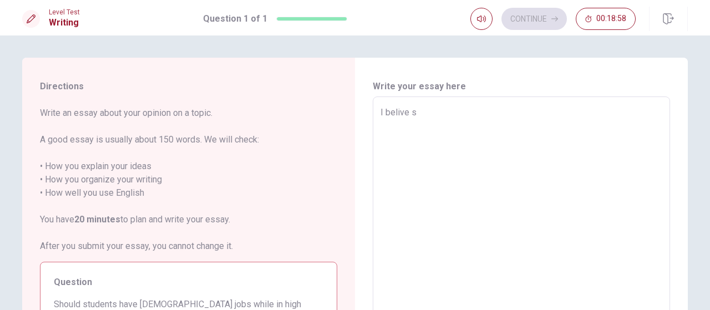
type textarea "x"
type textarea "I belive st"
type textarea "x"
type textarea "I belive stu"
type textarea "x"
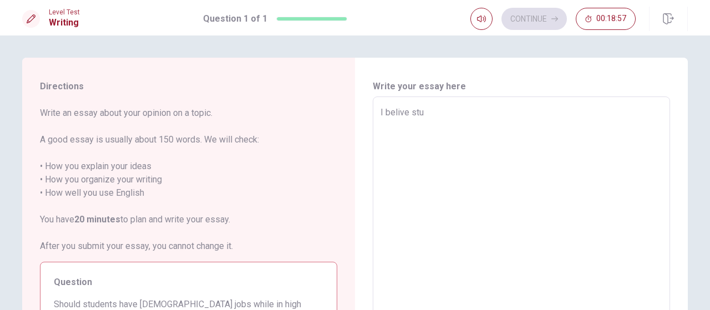
type textarea "I belive stud"
type textarea "x"
type textarea "I belive stude"
type textarea "x"
type textarea "I belive studen"
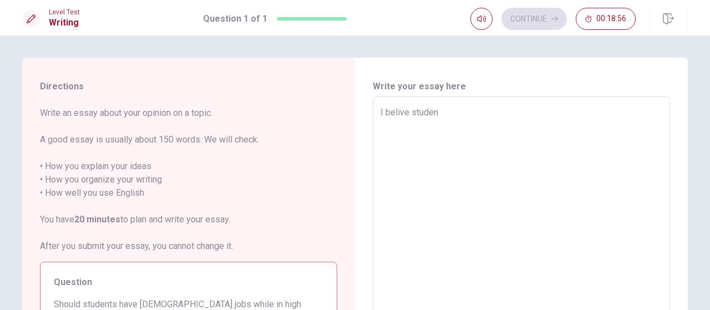
type textarea "x"
type textarea "I belive student"
type textarea "x"
type textarea "I belive students"
type textarea "x"
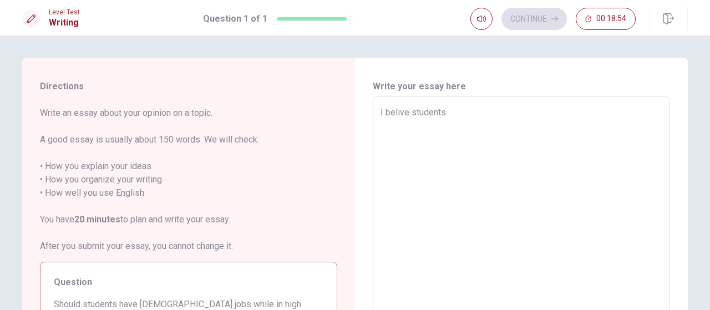
type textarea "I belive students"
type textarea "x"
type textarea "I belive students s"
type textarea "x"
type textarea "I belive students sh"
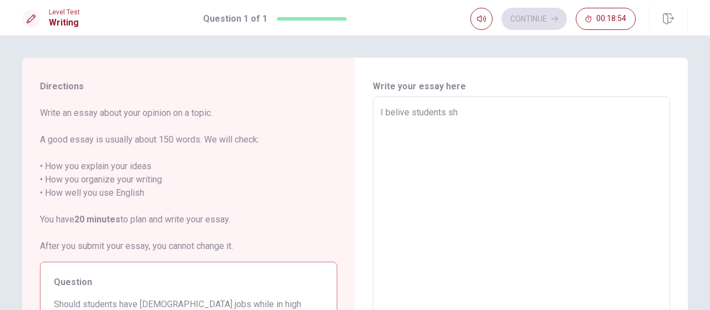
type textarea "x"
type textarea "I belive students sho"
type textarea "x"
type textarea "I belive students shou"
type textarea "x"
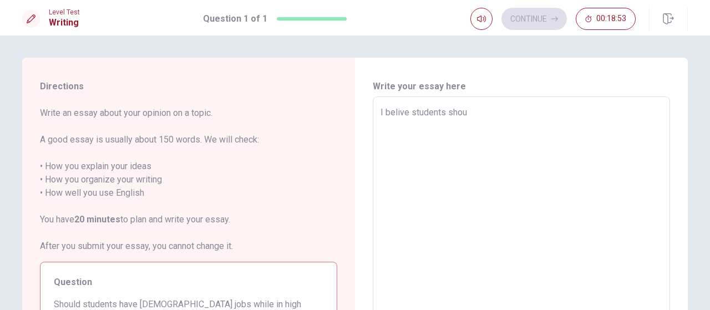
type textarea "I belive students shoud"
type textarea "x"
type textarea "I belive students shoud"
type textarea "x"
type textarea "I belive students shoud"
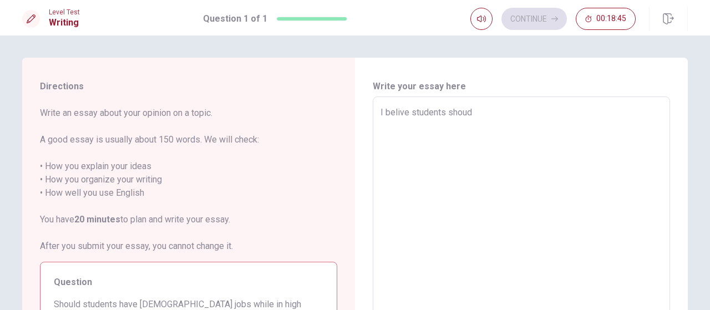
type textarea "x"
type textarea "I belive students shou"
type textarea "x"
type textarea "I belive students shoul"
type textarea "x"
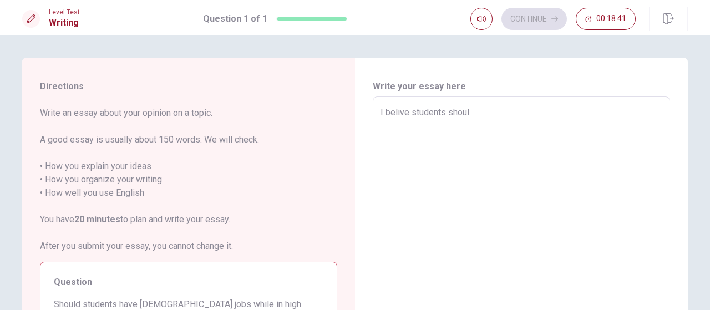
type textarea "I belive students should"
type textarea "x"
type textarea "I belive students should"
type textarea "x"
type textarea "I belive students should h"
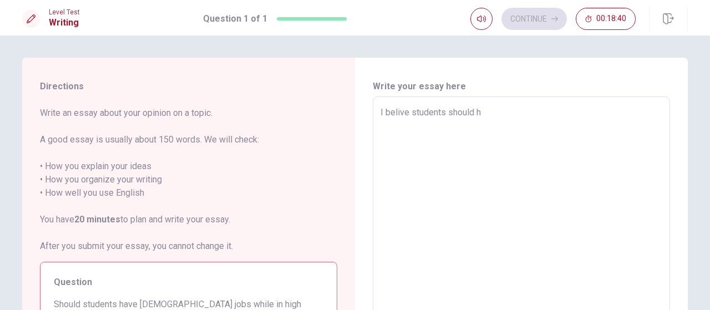
type textarea "x"
type textarea "I belive students should ha"
type textarea "x"
type textarea "I belive students should hav"
type textarea "x"
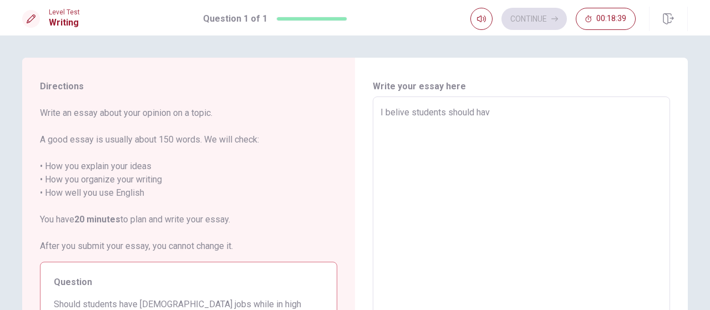
type textarea "I belive students should have"
type textarea "x"
type textarea "I belive students should have"
type textarea "x"
type textarea "I belive students should have p"
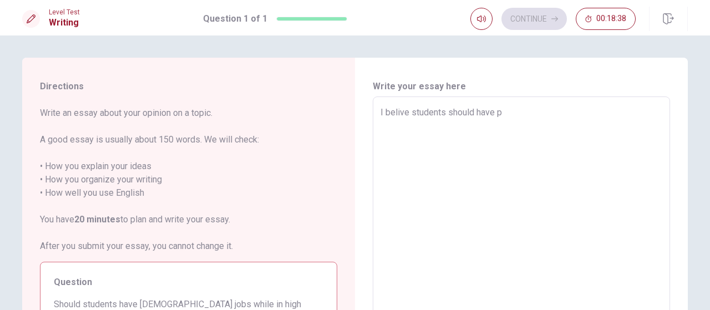
type textarea "x"
type textarea "I belive students should have pa"
type textarea "x"
type textarea "I belive students should have par"
type textarea "x"
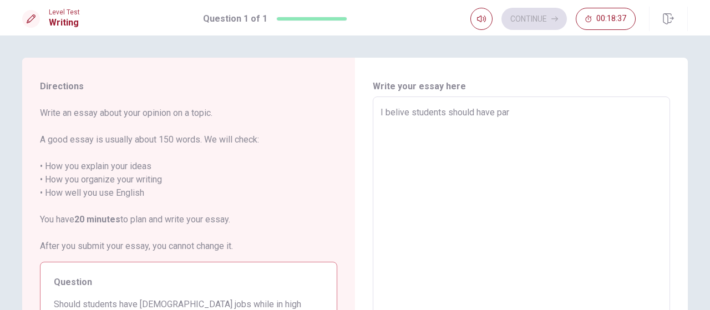
type textarea "I belive students should have part"
type textarea "x"
type textarea "I belive students should have part-"
type textarea "x"
type textarea "I belive students should have part-t"
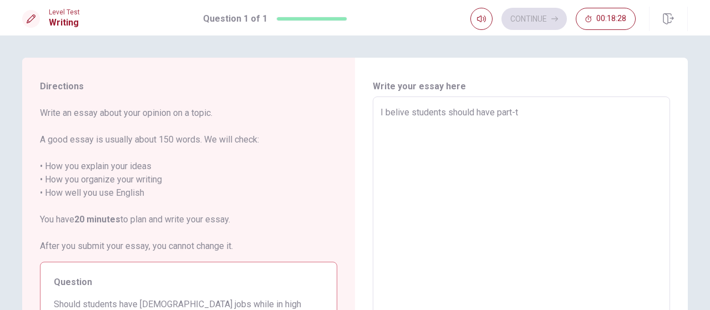
type textarea "x"
type textarea "I belive students should have part-ti"
type textarea "x"
type textarea "I belive students should have part-[PERSON_NAME]"
type textarea "x"
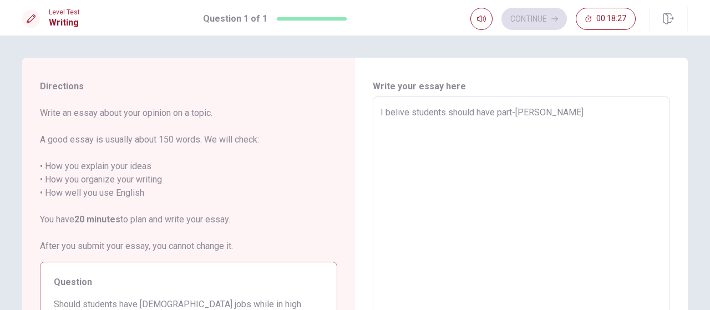
type textarea "I belive students should have part-time"
type textarea "x"
type textarea "I belive students should have part-time"
type textarea "x"
type textarea "I belive students should have part-time j"
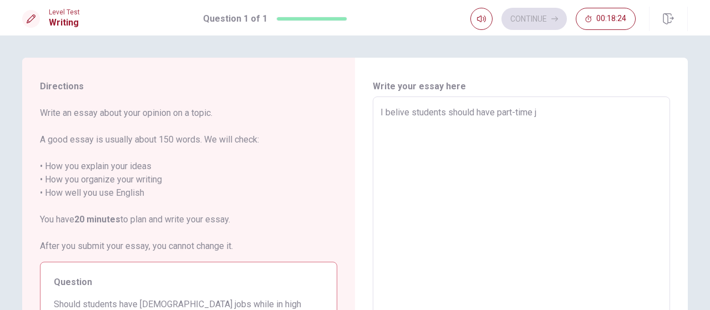
type textarea "x"
type textarea "I belive students should have part-time jo"
type textarea "x"
type textarea "I belive students should have [DEMOGRAPHIC_DATA] job"
type textarea "x"
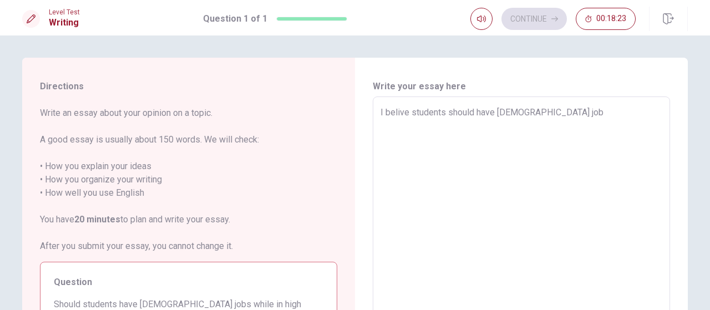
type textarea "I belive students should have [DEMOGRAPHIC_DATA] jobs"
type textarea "x"
type textarea "I belive students should have [DEMOGRAPHIC_DATA] jobs,"
type textarea "x"
type textarea "I belive students should have [DEMOGRAPHIC_DATA] jobs,"
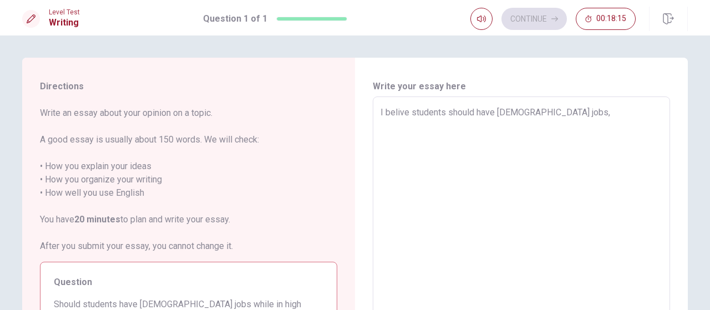
type textarea "x"
type textarea "I belive students should have [DEMOGRAPHIC_DATA] jobs, w"
type textarea "x"
type textarea "I belive students should have [DEMOGRAPHIC_DATA] jobs, wh"
type textarea "x"
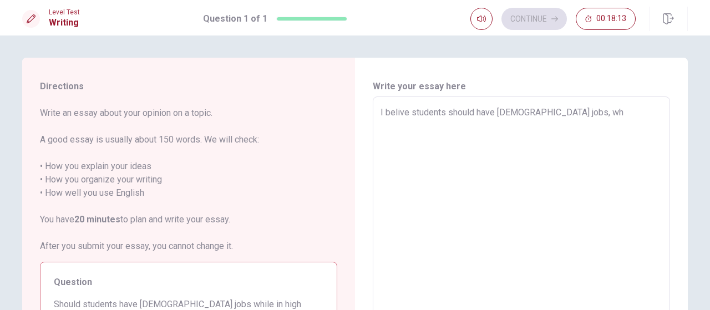
type textarea "I belive students should have [DEMOGRAPHIC_DATA] jobs, whi"
type textarea "x"
type textarea "I belive students should have [DEMOGRAPHIC_DATA] jobs, whil"
type textarea "x"
type textarea "I belive students should have [DEMOGRAPHIC_DATA] jobs, while"
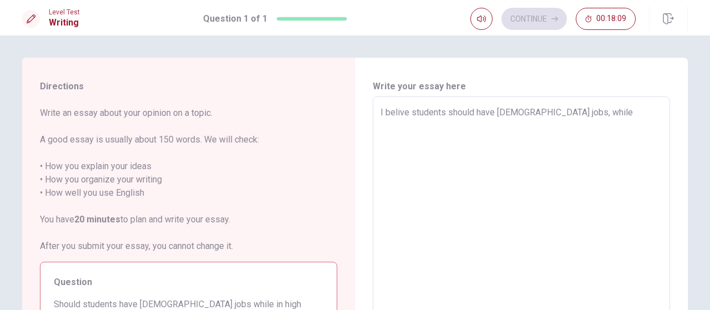
type textarea "x"
type textarea "I belive students should have [DEMOGRAPHIC_DATA] jobs, while"
type textarea "x"
type textarea "I belive students should have [DEMOGRAPHIC_DATA] jobs, while i"
type textarea "x"
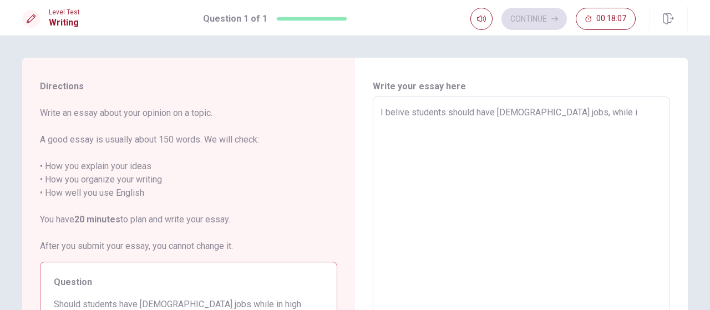
type textarea "I belive students should have [DEMOGRAPHIC_DATA] jobs, while in"
type textarea "x"
type textarea "I belive students should have [DEMOGRAPHIC_DATA] jobs, while in"
type textarea "x"
type textarea "I belive students should have [DEMOGRAPHIC_DATA] jobs, while in h"
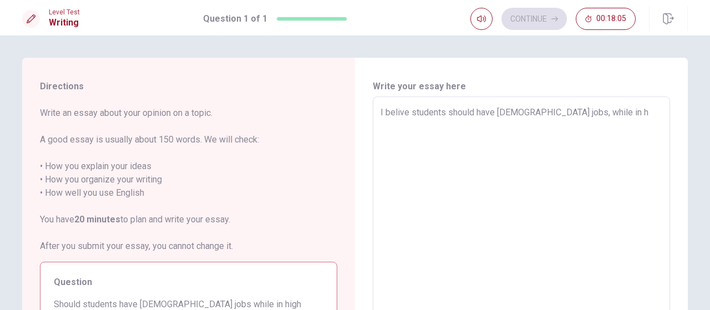
type textarea "x"
type textarea "I belive students should have [DEMOGRAPHIC_DATA] jobs, while in hi"
type textarea "x"
type textarea "I belive students should have [DEMOGRAPHIC_DATA] jobs, while in hig"
type textarea "x"
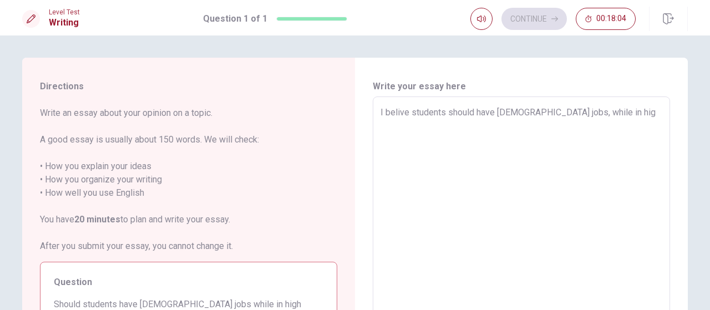
type textarea "I belive students should have [DEMOGRAPHIC_DATA] jobs, while in high"
type textarea "x"
type textarea "I belive students should have [DEMOGRAPHIC_DATA] jobs, while in high"
type textarea "x"
type textarea "I belive students should have [DEMOGRAPHIC_DATA] jobs, while in high s"
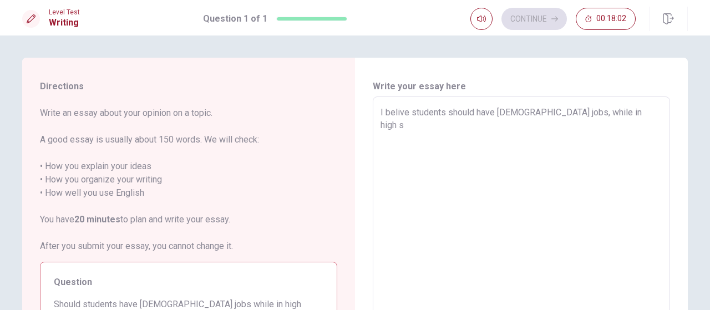
type textarea "x"
type textarea "I belive students should have [DEMOGRAPHIC_DATA] jobs, while in high [GEOGRAPHI…"
type textarea "x"
type textarea "I belive students should have [DEMOGRAPHIC_DATA] jobs, while in high sco"
type textarea "x"
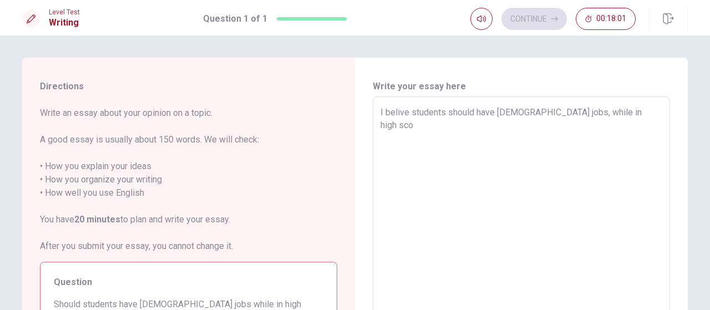
type textarea "I belive students should have [DEMOGRAPHIC_DATA] jobs, while in high [GEOGRAPHI…"
type textarea "x"
type textarea "I belive students should have [DEMOGRAPHIC_DATA] jobs, while in high scool"
type textarea "x"
type textarea "I belive students should have [DEMOGRAPHIC_DATA] jobs, while in high scool"
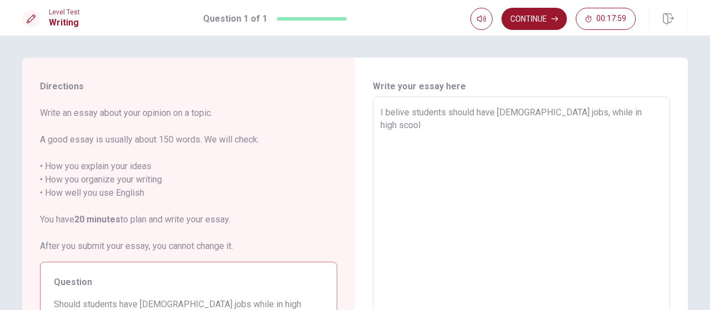
type textarea "x"
type textarea "I belive students should have [DEMOGRAPHIC_DATA] jobs, while in high scool b"
type textarea "x"
type textarea "I belive students should have [DEMOGRAPHIC_DATA] jobs, while in high scool be"
type textarea "x"
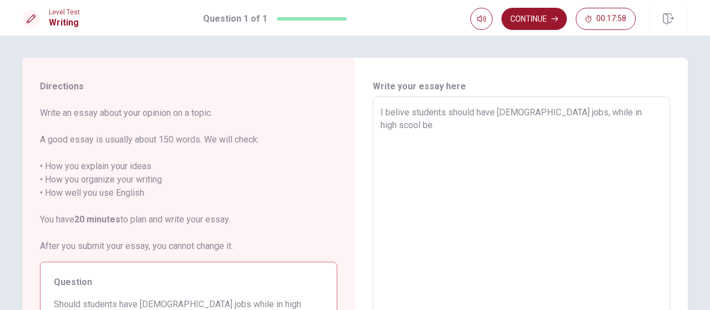
type textarea "I belive students should have [DEMOGRAPHIC_DATA] jobs, while in high scool bec"
type textarea "x"
type textarea "I belive students should have [DEMOGRAPHIC_DATA] jobs, while in high scool beca"
type textarea "x"
type textarea "I belive students should have [DEMOGRAPHIC_DATA] jobs, while in high scool becas"
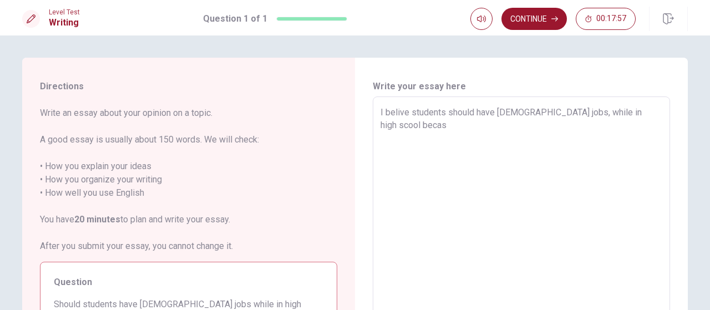
type textarea "x"
type textarea "I belive students should have [DEMOGRAPHIC_DATA] jobs, while in high scool beca…"
type textarea "x"
type textarea "I belive students should have [DEMOGRAPHIC_DATA] jobs, while in high scool beca…"
type textarea "x"
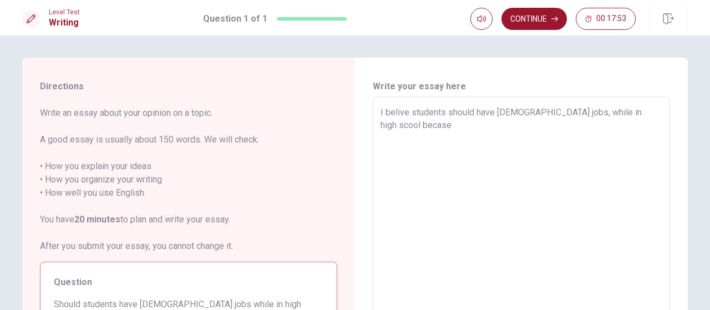
type textarea "I belive students should have [DEMOGRAPHIC_DATA] jobs, while in high scool beca…"
type textarea "x"
type textarea "I belive students should have [DEMOGRAPHIC_DATA] jobs, while in high scool beca…"
type textarea "x"
type textarea "I belive students should have [DEMOGRAPHIC_DATA] jobs, while in high scool beca…"
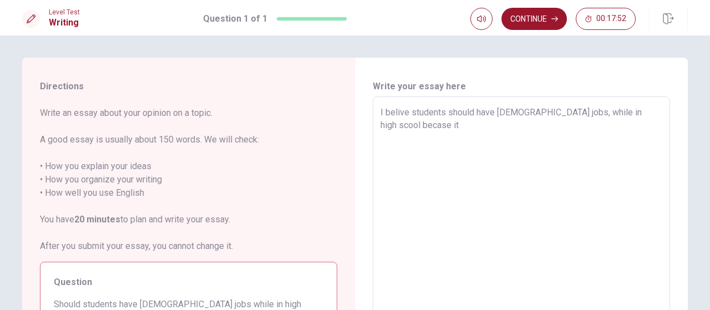
type textarea "x"
type textarea "I belive students should have [DEMOGRAPHIC_DATA] jobs, while in high scool beca…"
type textarea "x"
type textarea "I belive students should have [DEMOGRAPHIC_DATA] jobs, while in high scool beca…"
type textarea "x"
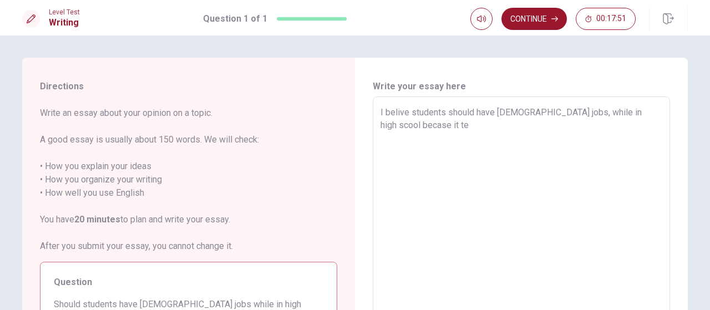
type textarea "I belive students should have [DEMOGRAPHIC_DATA] jobs, while in high scool beca…"
type textarea "x"
type textarea "I belive students should have [DEMOGRAPHIC_DATA] jobs, while in high scool beca…"
type textarea "x"
type textarea "I belive students should have [DEMOGRAPHIC_DATA] jobs, while in high scool beca…"
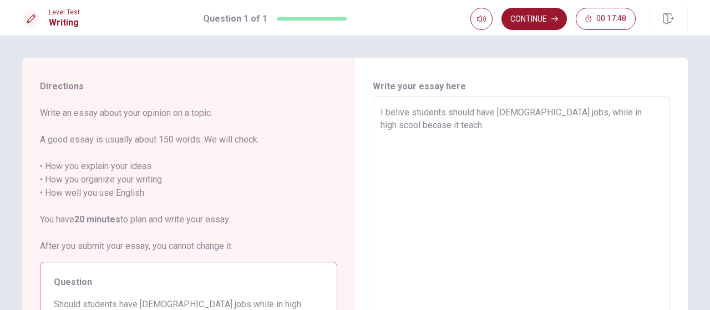
type textarea "x"
type textarea "I belive students should have [DEMOGRAPHIC_DATA] jobs, while in high scool beca…"
type textarea "x"
type textarea "I belive students should have [DEMOGRAPHIC_DATA] jobs, while in high scool beca…"
type textarea "x"
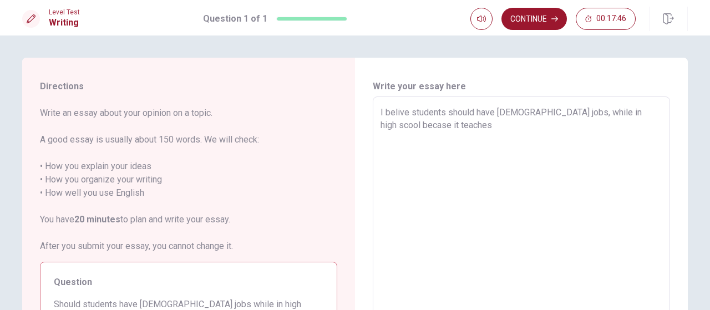
type textarea "I belive students should have [DEMOGRAPHIC_DATA] jobs, while in high scool beca…"
type textarea "x"
type textarea "I belive students should have [DEMOGRAPHIC_DATA] jobs, while in high scool beca…"
type textarea "x"
type textarea "I belive students should have [DEMOGRAPHIC_DATA] jobs, while in high scool beca…"
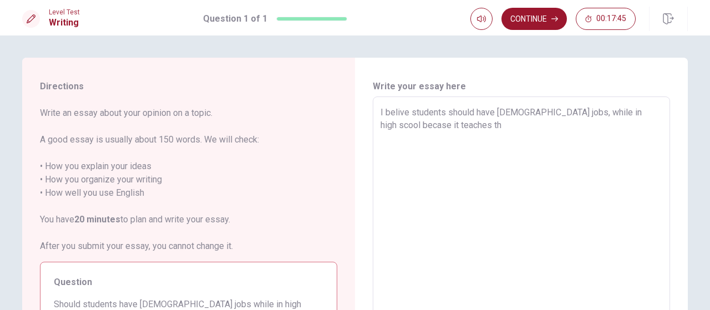
type textarea "x"
type textarea "I belive students should have [DEMOGRAPHIC_DATA] jobs, while in high scool beca…"
type textarea "x"
type textarea "I belive students should have [DEMOGRAPHIC_DATA] jobs, while in high scool beca…"
type textarea "x"
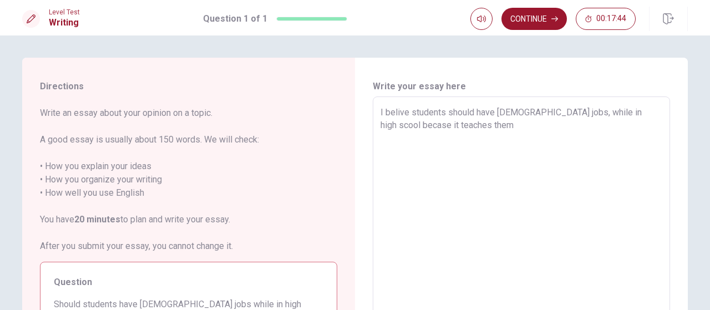
type textarea "I belive students should have [DEMOGRAPHIC_DATA] jobs, while in high scool beca…"
type textarea "x"
type textarea "I belive students should have [DEMOGRAPHIC_DATA] jobs, while in high scool beca…"
type textarea "x"
type textarea "I belive students should have [DEMOGRAPHIC_DATA] jobs, while in high scool beca…"
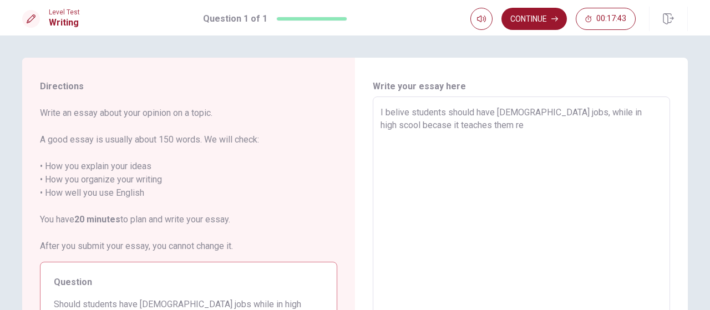
type textarea "x"
type textarea "I belive students should have [DEMOGRAPHIC_DATA] jobs, while in high scool beca…"
type textarea "x"
type textarea "I belive students should have [DEMOGRAPHIC_DATA] jobs, while in high scool beca…"
type textarea "x"
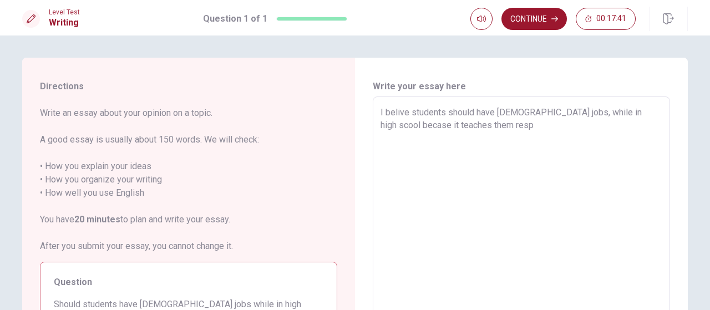
type textarea "I belive students should have [DEMOGRAPHIC_DATA] jobs, while in high scool beca…"
type textarea "x"
type textarea "I belive students should have [DEMOGRAPHIC_DATA] jobs, while in high scool beca…"
type textarea "x"
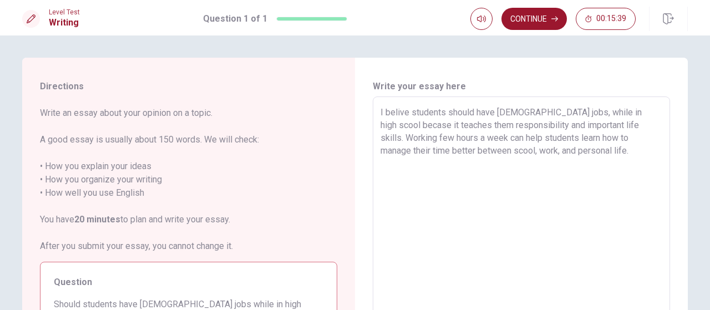
click at [384, 170] on textarea "I belive students should have [DEMOGRAPHIC_DATA] jobs, while in high scool beca…" at bounding box center [521, 250] width 282 height 288
click at [601, 150] on textarea "I belive students should have [DEMOGRAPHIC_DATA] jobs, while in high scool beca…" at bounding box center [521, 250] width 282 height 288
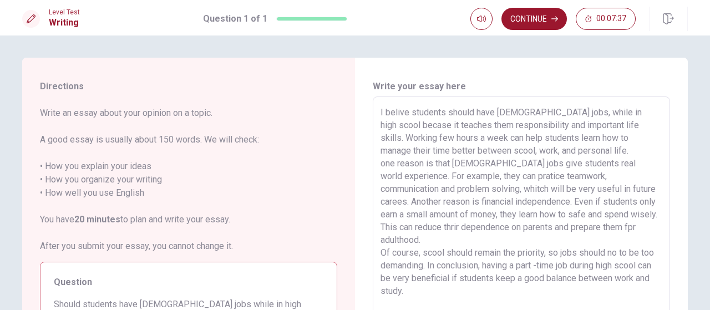
scroll to position [22, 0]
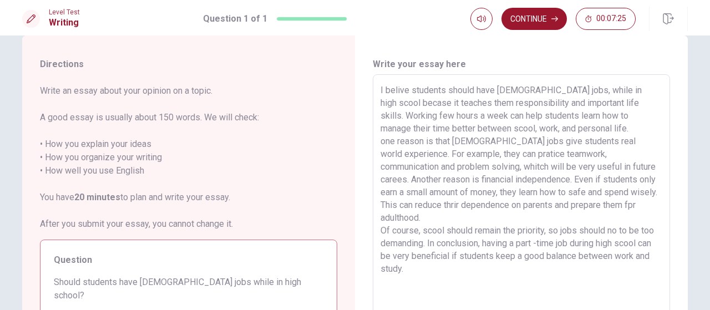
click at [426, 231] on textarea "I belive students should have [DEMOGRAPHIC_DATA] jobs, while in high scool beca…" at bounding box center [521, 228] width 282 height 288
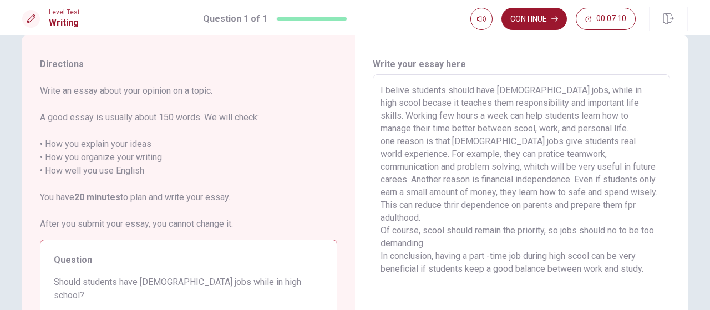
click at [382, 140] on textarea "I belive students should have [DEMOGRAPHIC_DATA] jobs, while in high scool beca…" at bounding box center [521, 228] width 282 height 288
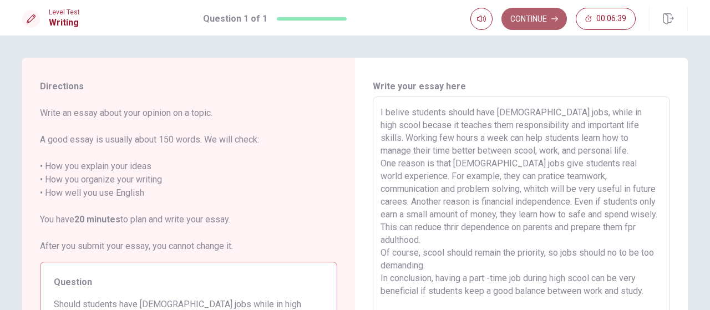
click at [549, 15] on button "Continue" at bounding box center [533, 19] width 65 height 22
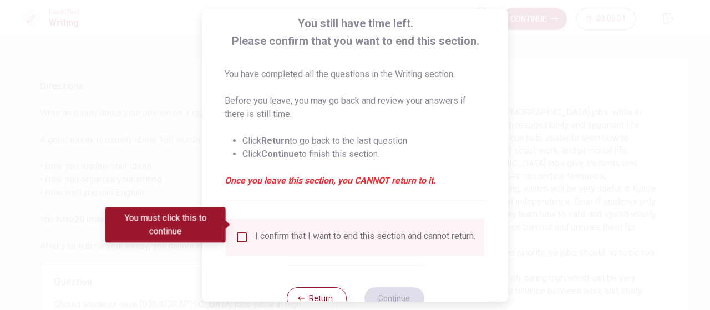
scroll to position [89, 0]
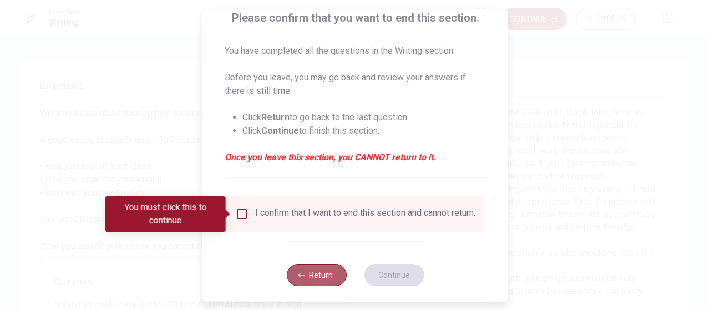
click at [301, 276] on button "Return" at bounding box center [316, 275] width 60 height 22
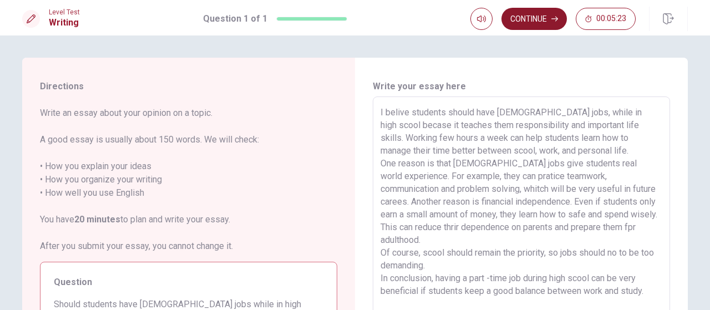
click at [543, 14] on button "Continue" at bounding box center [533, 19] width 65 height 22
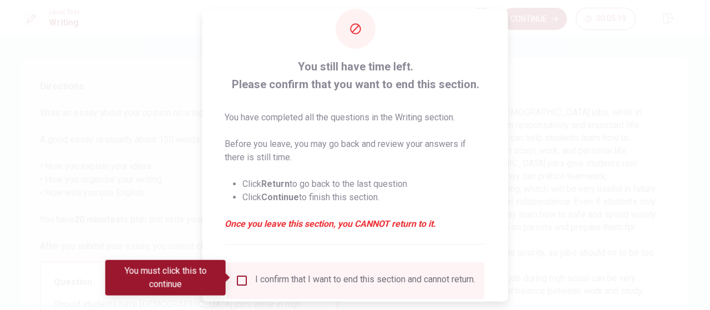
scroll to position [44, 0]
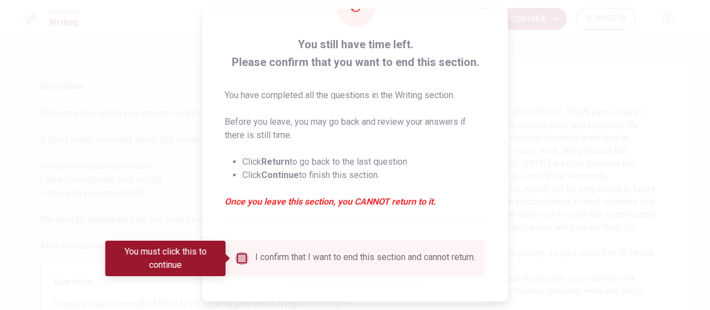
click at [240, 260] on input "You must click this to continue" at bounding box center [241, 258] width 13 height 13
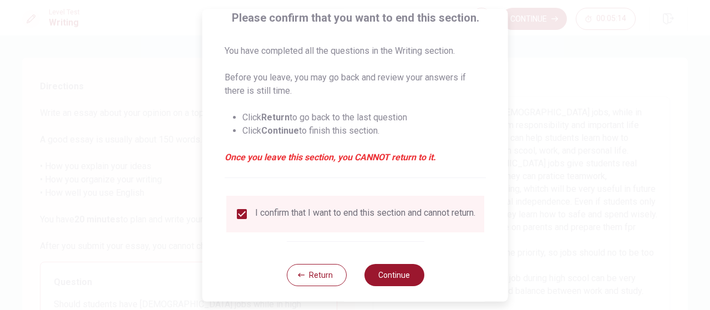
scroll to position [103, 0]
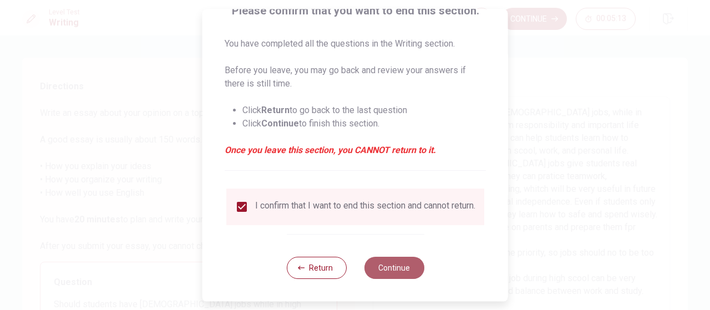
click at [400, 268] on button "Continue" at bounding box center [394, 268] width 60 height 22
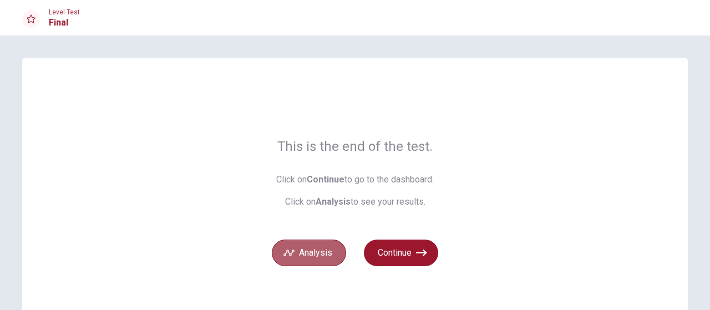
click at [317, 250] on button "Analysis" at bounding box center [309, 252] width 74 height 27
